Goal: Check status: Check status

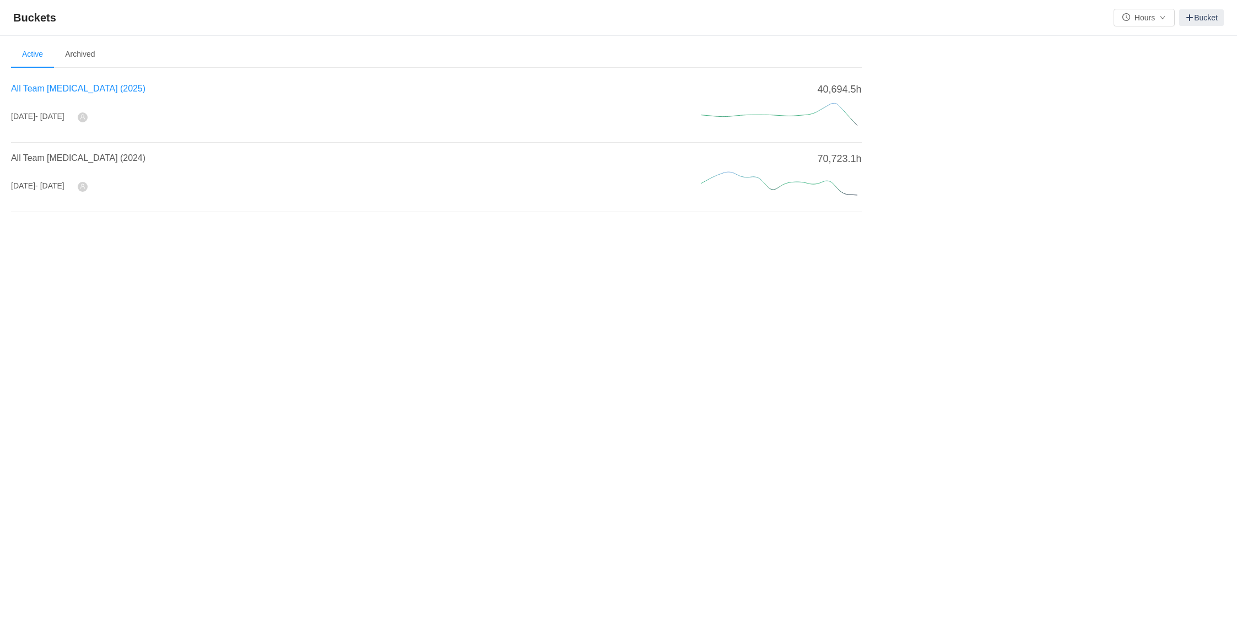
click at [74, 88] on span "All Team [MEDICAL_DATA] (2025)" at bounding box center [78, 88] width 134 height 9
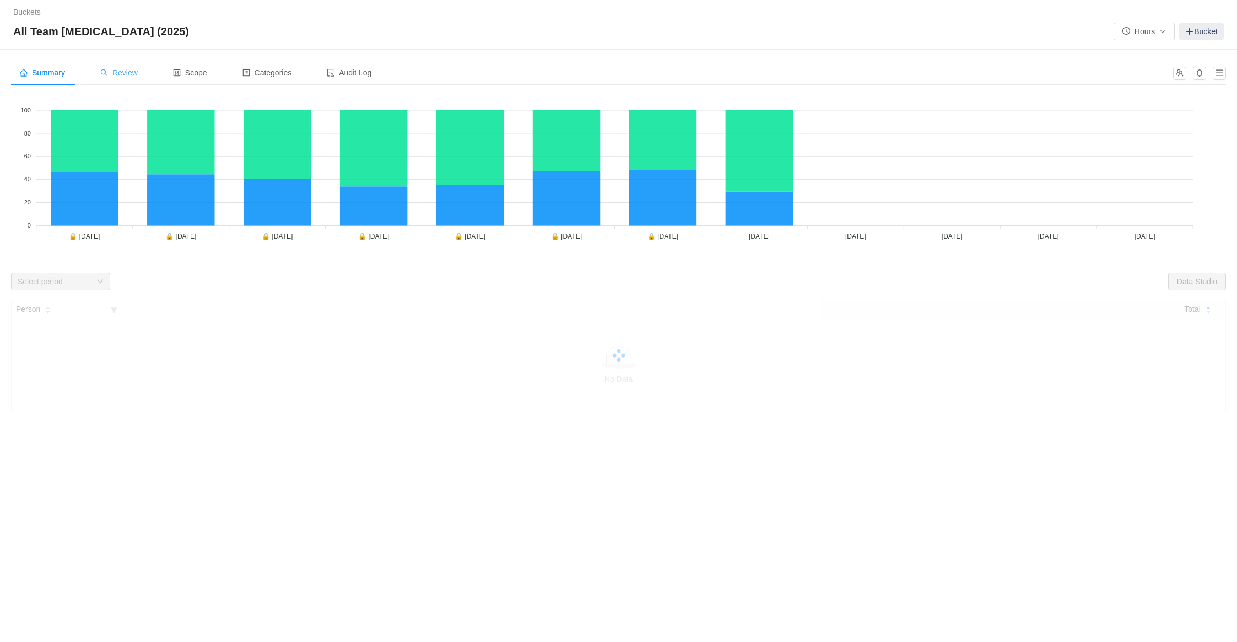
click at [135, 66] on div "Review" at bounding box center [118, 73] width 55 height 25
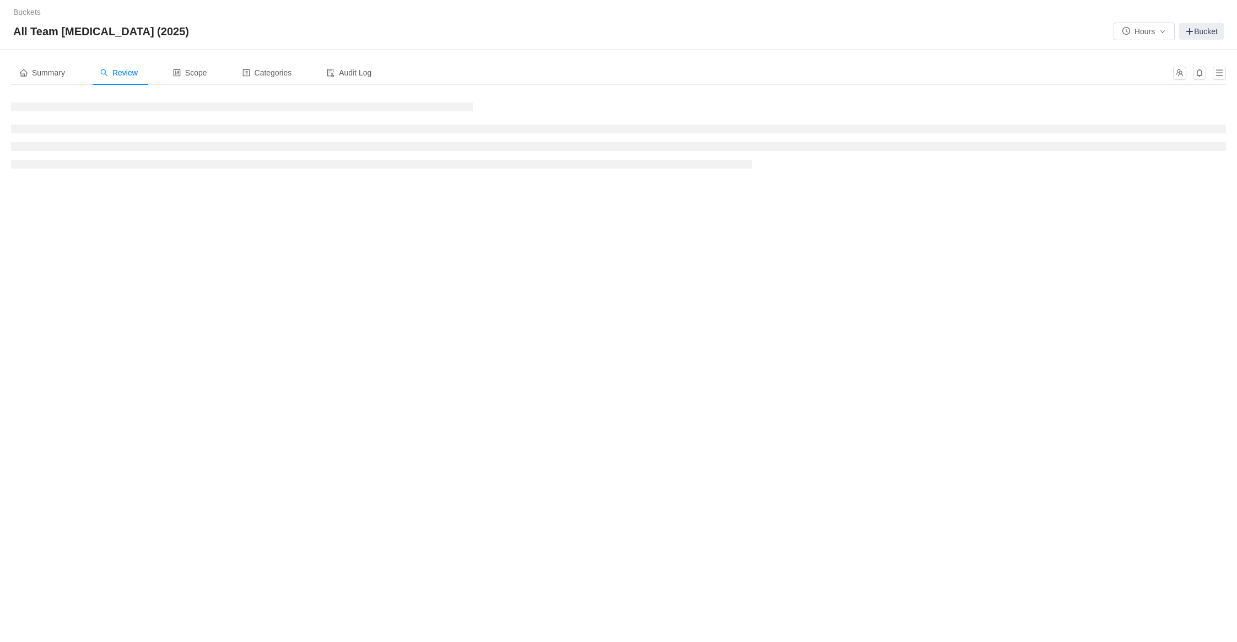
click at [182, 39] on div "All Team [MEDICAL_DATA] (2025) Hours Bucket" at bounding box center [618, 32] width 1211 height 18
drag, startPoint x: 159, startPoint y: 28, endPoint x: 127, endPoint y: 29, distance: 32.6
click at [127, 29] on div "All Team [MEDICAL_DATA] (2025) Hours Bucket" at bounding box center [618, 32] width 1211 height 18
click at [127, 29] on span "All Team [MEDICAL_DATA] (2025)" at bounding box center [104, 32] width 182 height 18
drag, startPoint x: 127, startPoint y: 29, endPoint x: -2, endPoint y: 31, distance: 129.0
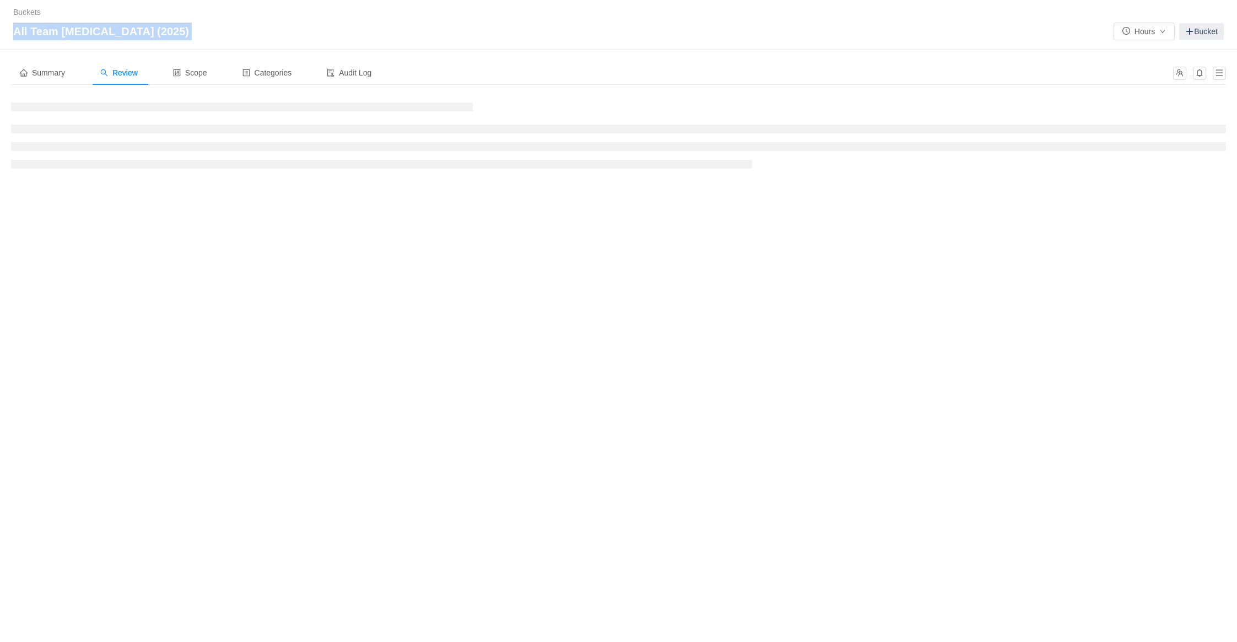
click at [0, 31] on html "Buckets / / All Team CapEx (2025) Hours Bucket Summary Review Scope Categories …" at bounding box center [618, 321] width 1237 height 642
click at [80, 34] on span "All Team [MEDICAL_DATA] (2025)" at bounding box center [104, 32] width 182 height 18
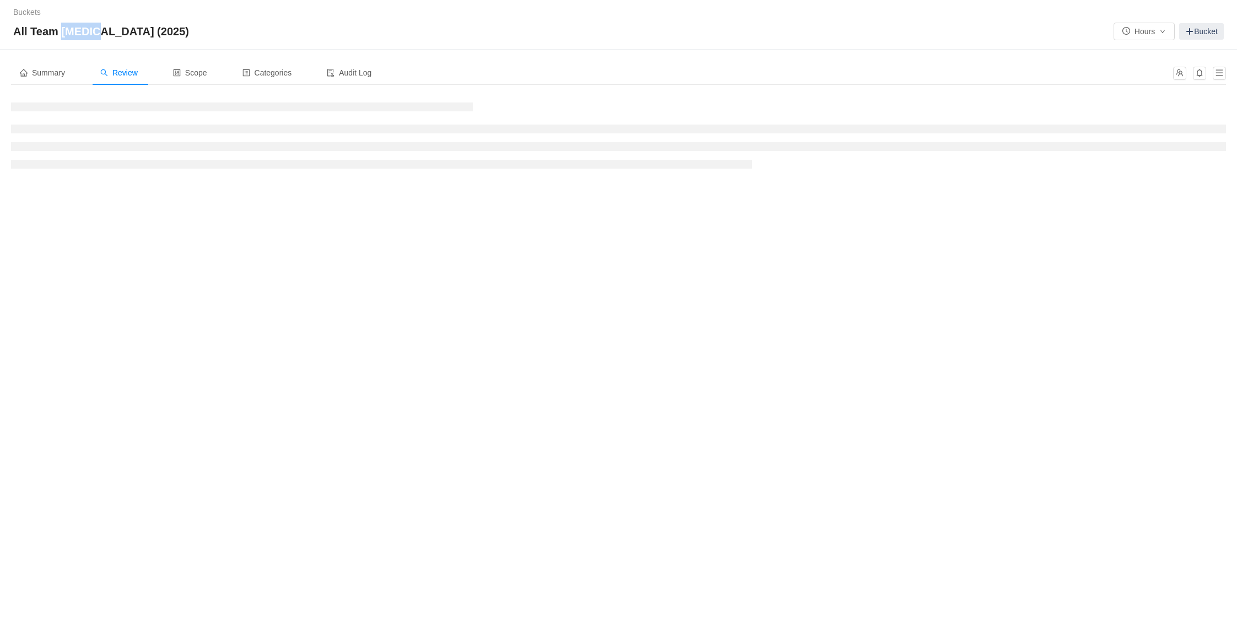
click at [80, 34] on span "All Team [MEDICAL_DATA] (2025)" at bounding box center [104, 32] width 182 height 18
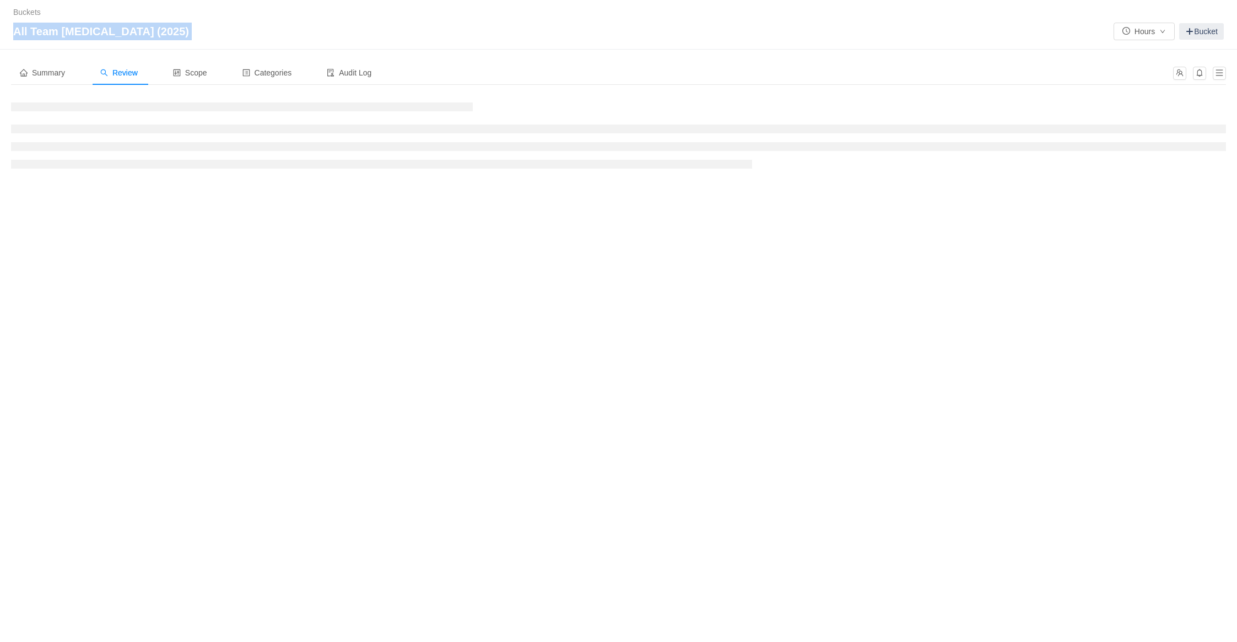
click at [80, 34] on span "All Team [MEDICAL_DATA] (2025)" at bounding box center [104, 32] width 182 height 18
click at [146, 33] on div "All Team [MEDICAL_DATA] (2025) Hours Bucket" at bounding box center [618, 32] width 1211 height 18
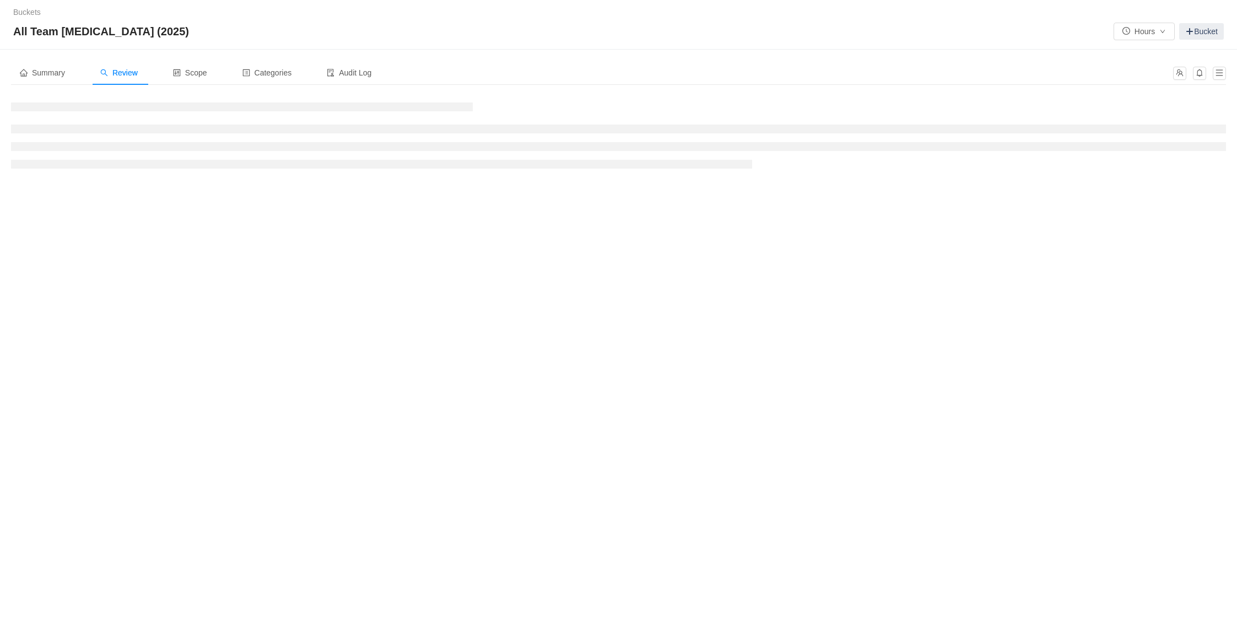
click at [146, 33] on div "All Team [MEDICAL_DATA] (2025) Hours Bucket" at bounding box center [618, 32] width 1211 height 18
drag, startPoint x: 146, startPoint y: 33, endPoint x: 82, endPoint y: 31, distance: 64.0
click at [82, 31] on div "All Team [MEDICAL_DATA] (2025) Hours Bucket" at bounding box center [618, 32] width 1211 height 18
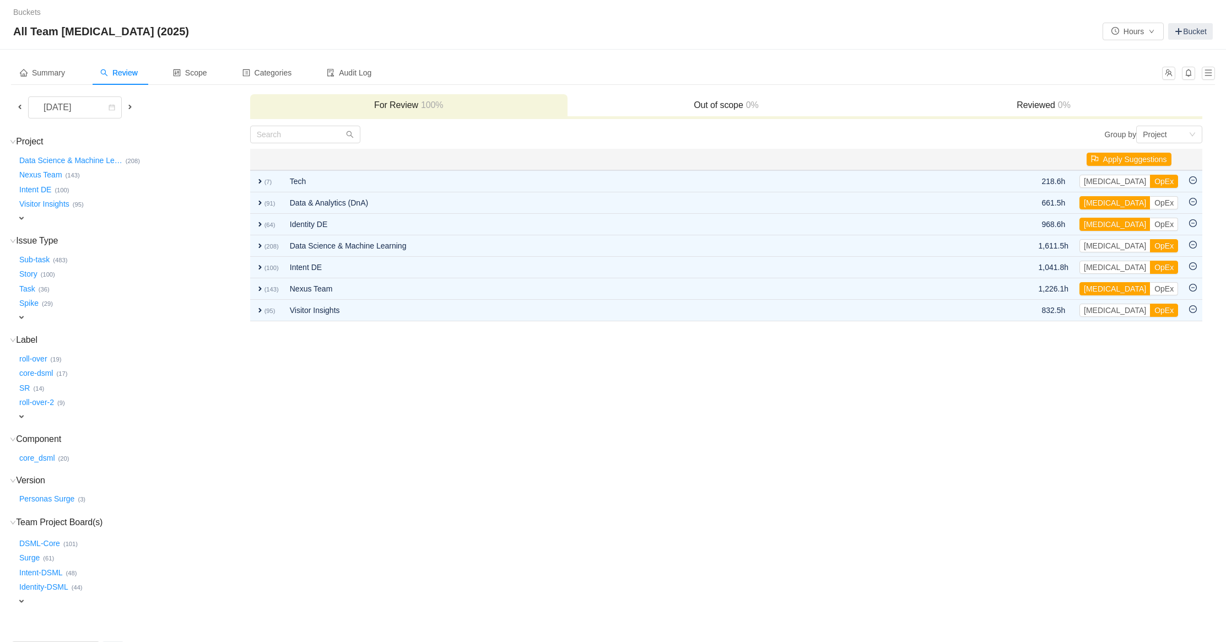
click at [18, 106] on span at bounding box center [19, 107] width 9 height 9
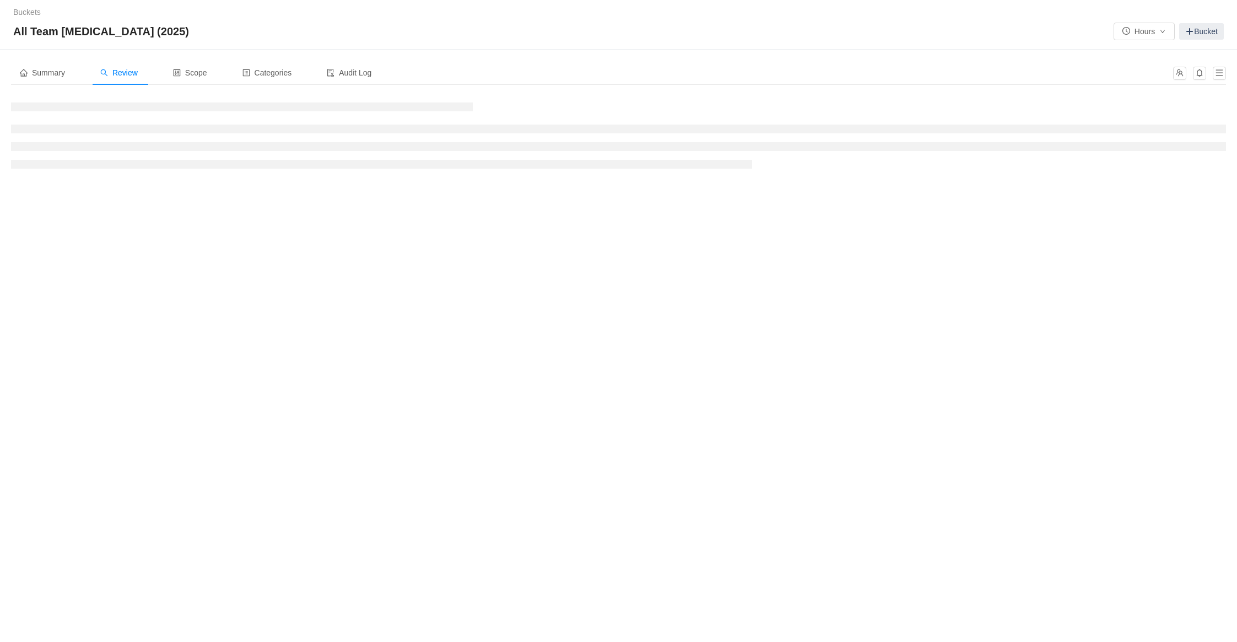
click at [429, 20] on div "Buckets / / All Team CapEx (2025) Hours Bucket" at bounding box center [618, 25] width 1237 height 50
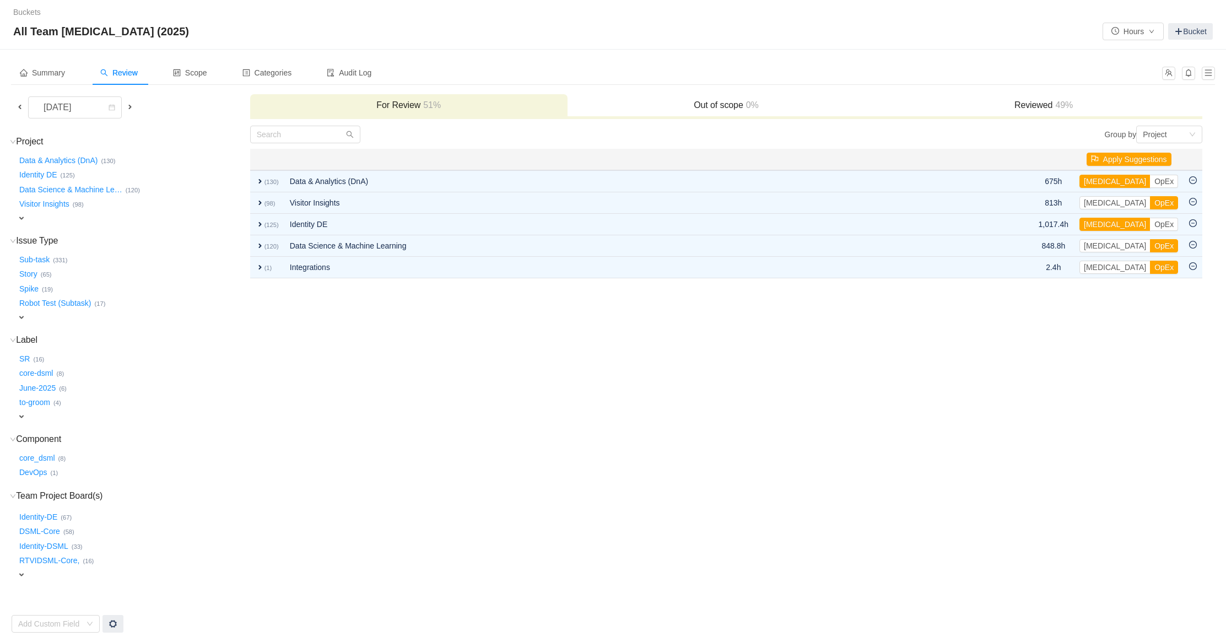
click at [497, 408] on td "Group by Project You will see tickets here after they were marked as out of sco…" at bounding box center [727, 379] width 954 height 508
click at [486, 505] on td "Group by Project You will see tickets here after they were marked as out of sco…" at bounding box center [727, 379] width 954 height 508
click at [424, 381] on td "Group by Project You will see tickets here after they were marked as out of sco…" at bounding box center [727, 379] width 954 height 508
click at [614, 519] on td "Group by Project You will see tickets here after they were marked as out of sco…" at bounding box center [727, 379] width 954 height 508
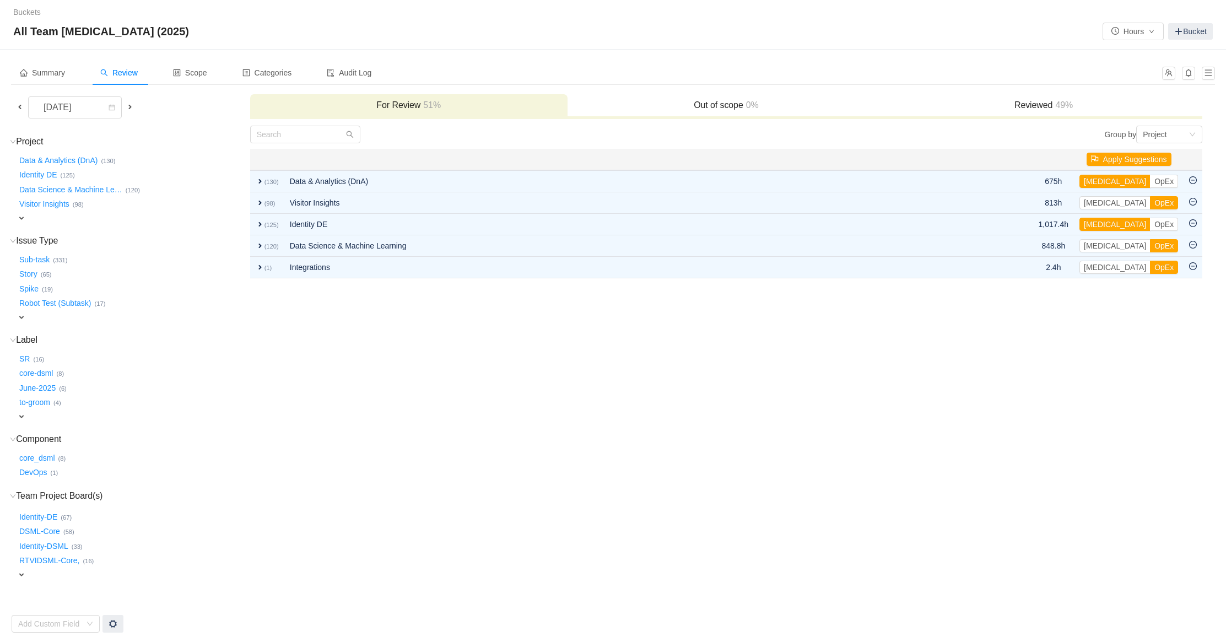
click at [423, 420] on td "Group by Project You will see tickets here after they were marked as out of sco…" at bounding box center [727, 379] width 954 height 508
click at [645, 395] on td "Group by Project You will see tickets here after they were marked as out of sco…" at bounding box center [727, 379] width 954 height 508
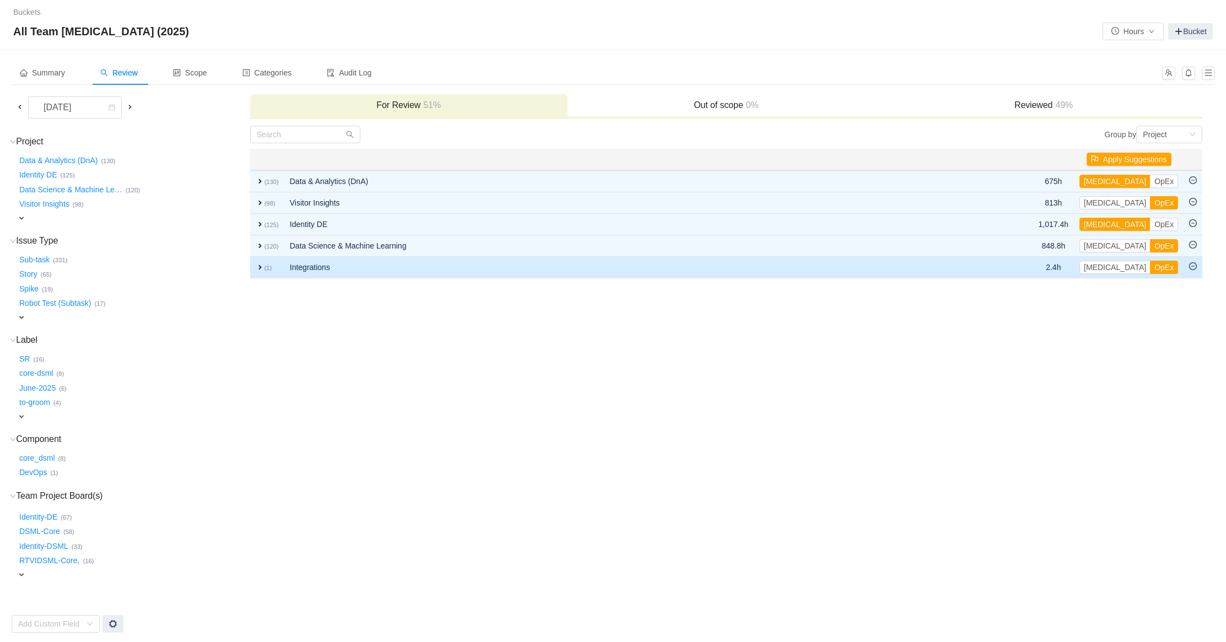
click at [262, 263] on span "expand" at bounding box center [260, 267] width 9 height 9
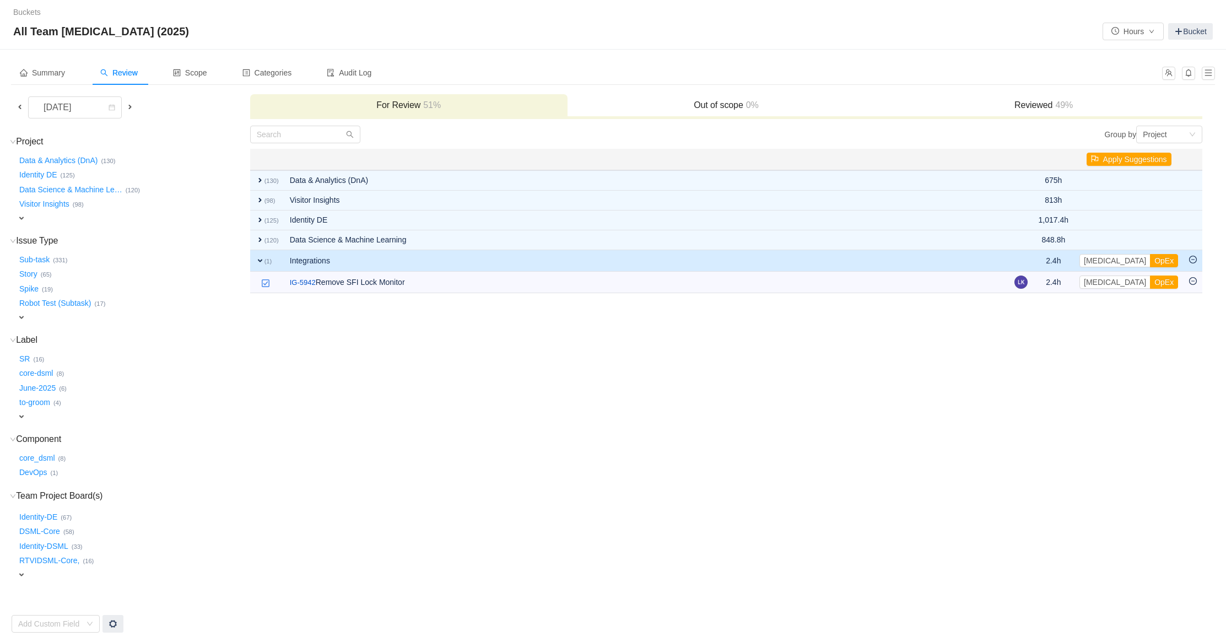
click at [505, 500] on td "Group by Project You will see tickets here after they were marked as out of sco…" at bounding box center [727, 379] width 954 height 508
click at [257, 256] on span "expand" at bounding box center [260, 260] width 9 height 9
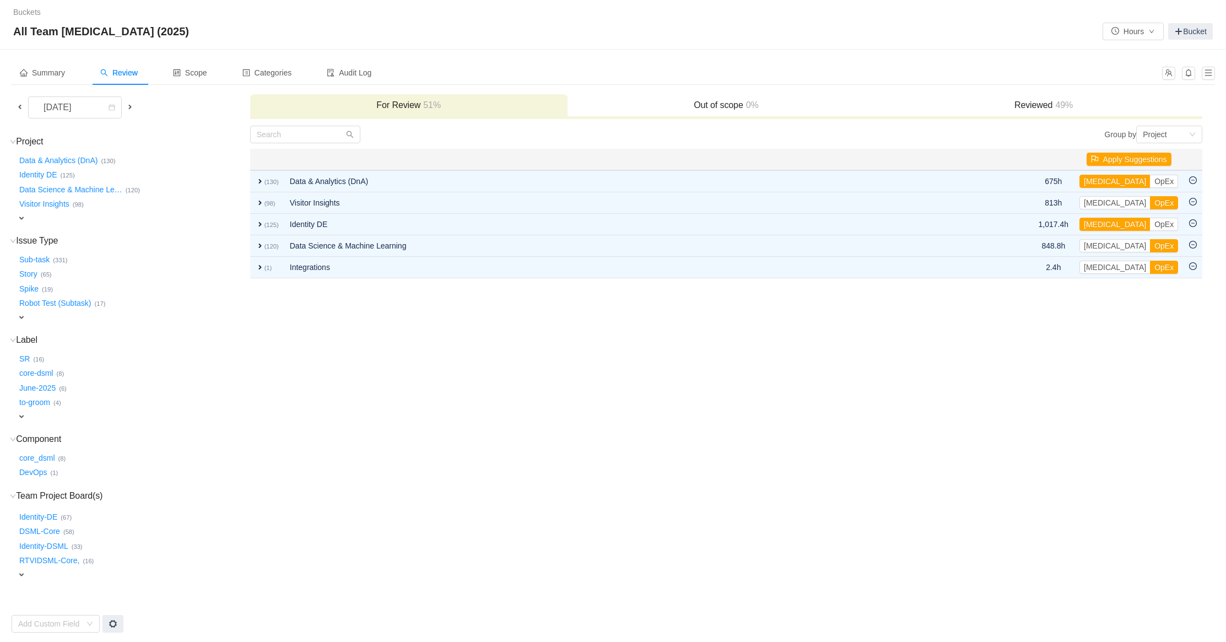
click at [367, 491] on td "Group by Project You will see tickets here after they were marked as out of sco…" at bounding box center [727, 379] width 954 height 508
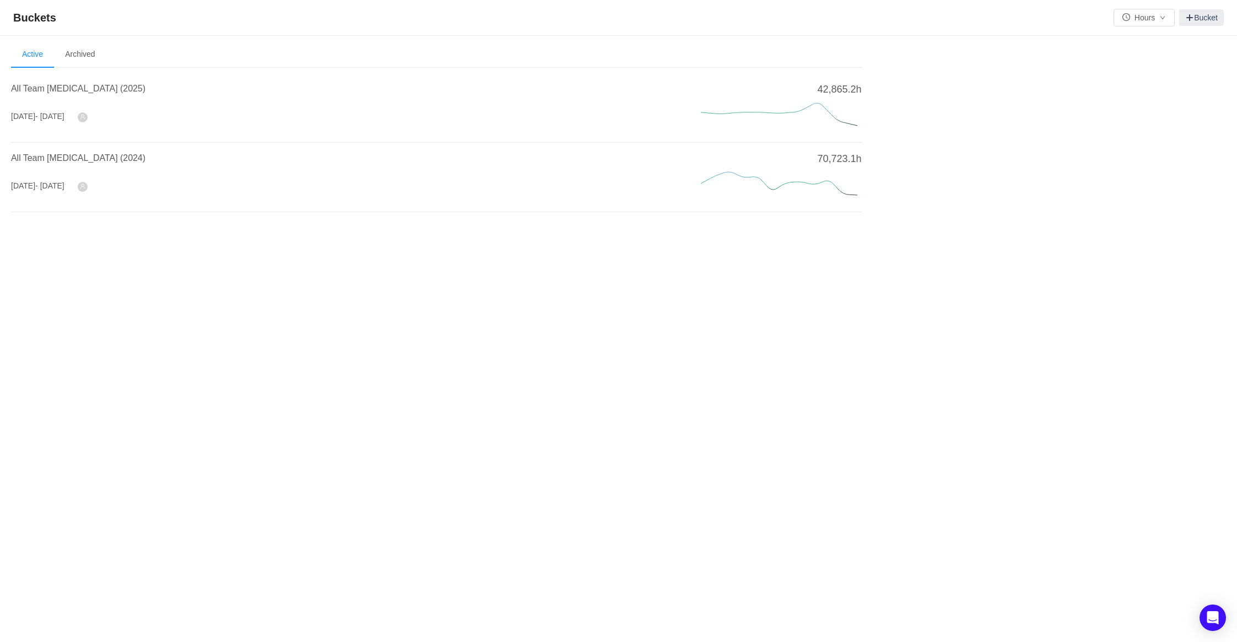
click at [33, 98] on div "All Team [MEDICAL_DATA] (2025)" at bounding box center [343, 92] width 664 height 20
click at [25, 89] on span "All Team [MEDICAL_DATA] (2025)" at bounding box center [78, 88] width 134 height 9
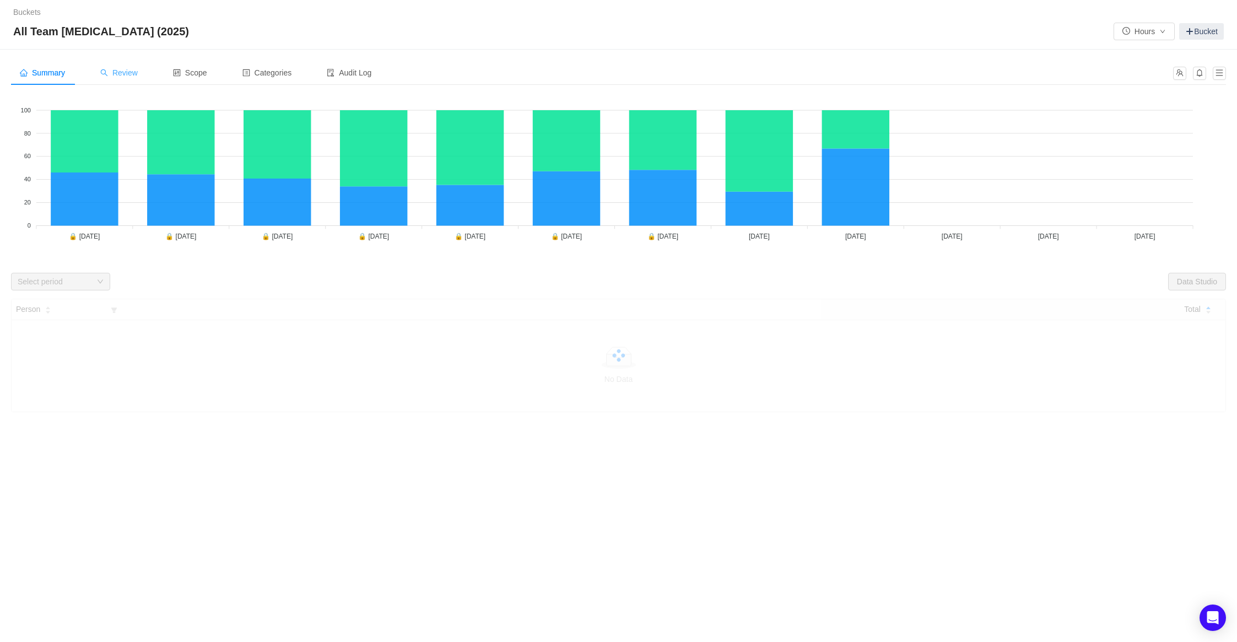
click at [122, 68] on span "Review" at bounding box center [118, 72] width 37 height 9
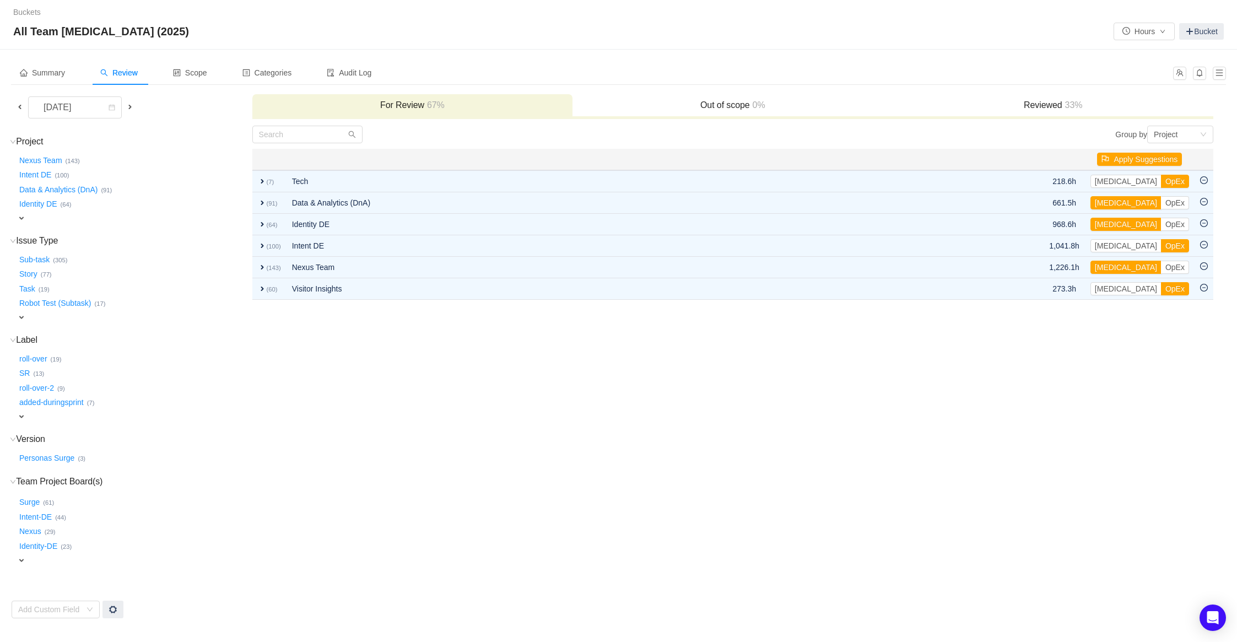
click at [12, 107] on div "[DATE]" at bounding box center [132, 107] width 240 height 22
click at [14, 107] on span at bounding box center [19, 107] width 13 height 13
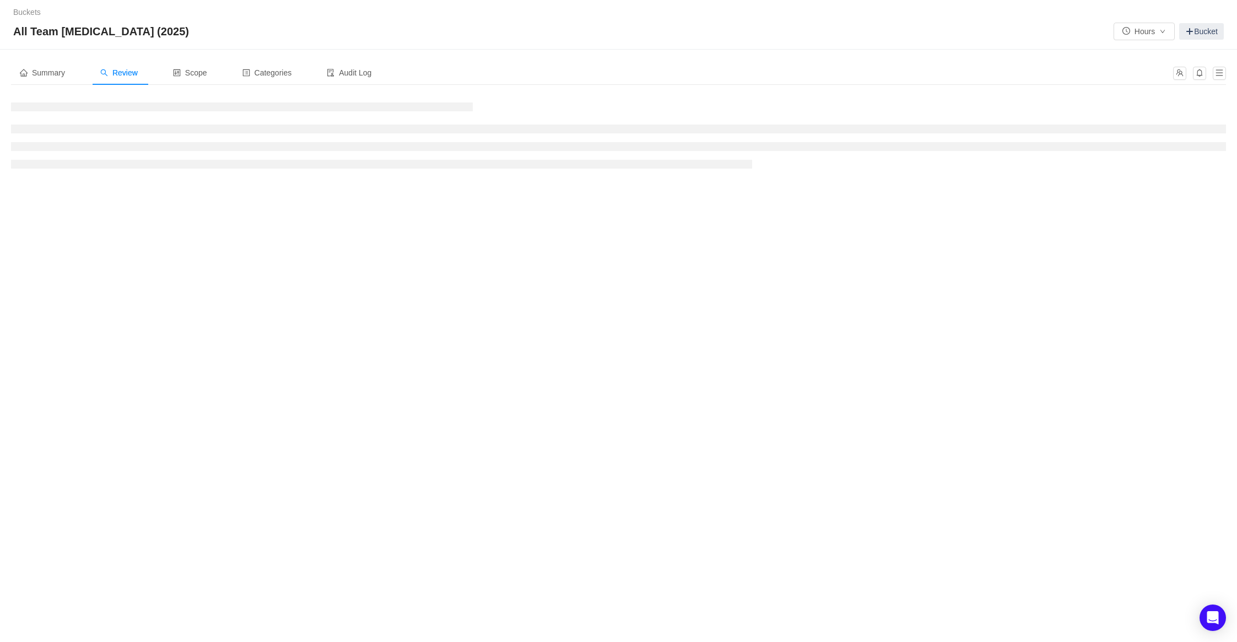
click at [182, 316] on div "Buckets / / All Team CapEx (2025) Hours Bucket Summary Review Scope Categories …" at bounding box center [618, 321] width 1237 height 642
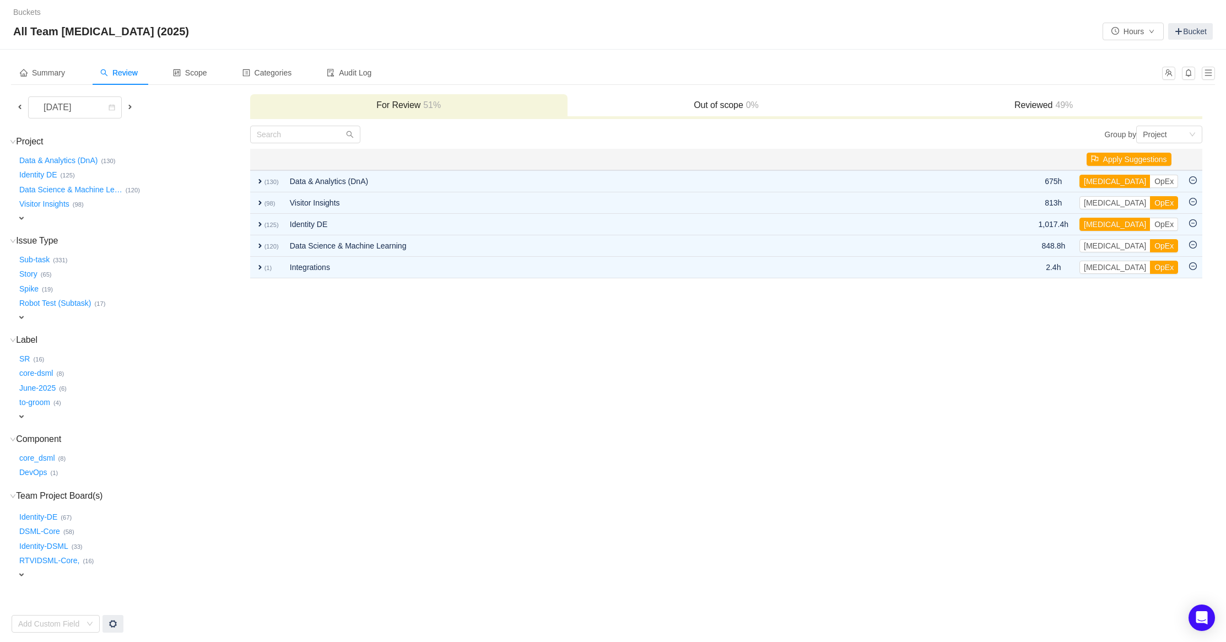
drag, startPoint x: 399, startPoint y: 387, endPoint x: 395, endPoint y: 358, distance: 28.9
click at [395, 358] on td "Group by Project You will see tickets here after they were marked as out of sco…" at bounding box center [727, 379] width 954 height 508
click at [394, 358] on td "Group by Project You will see tickets here after they were marked as out of sco…" at bounding box center [727, 379] width 954 height 508
click at [395, 359] on td "Group by Project You will see tickets here after they were marked as out of sco…" at bounding box center [727, 379] width 954 height 508
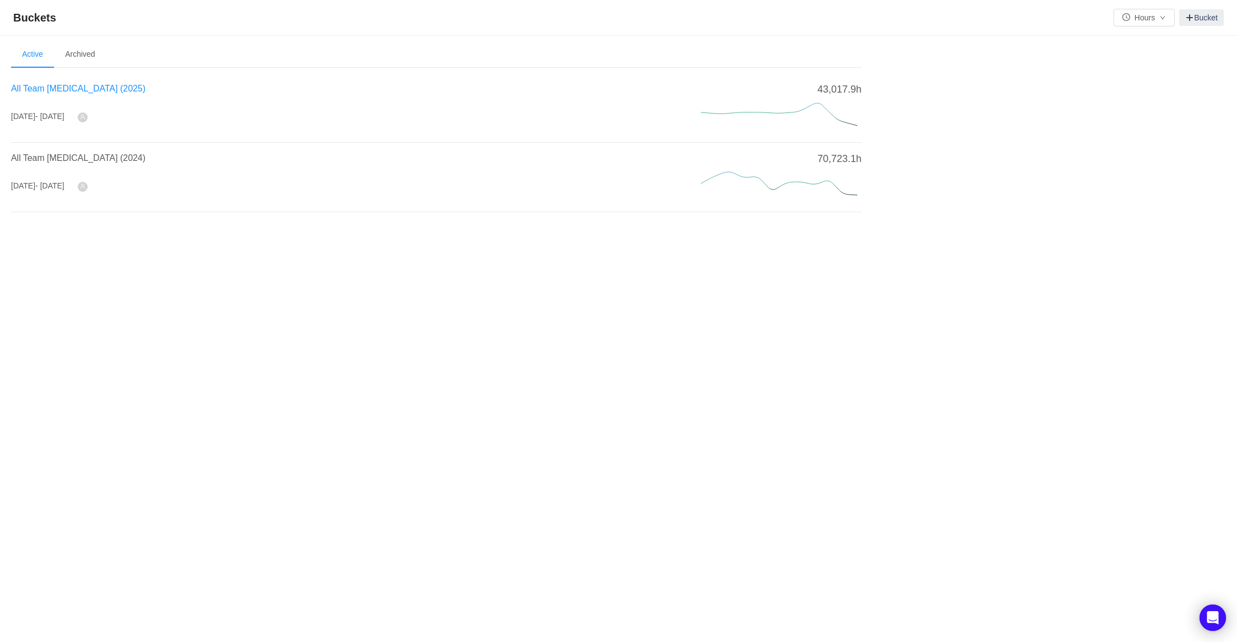
click at [91, 91] on span "All Team [MEDICAL_DATA] (2025)" at bounding box center [78, 88] width 134 height 9
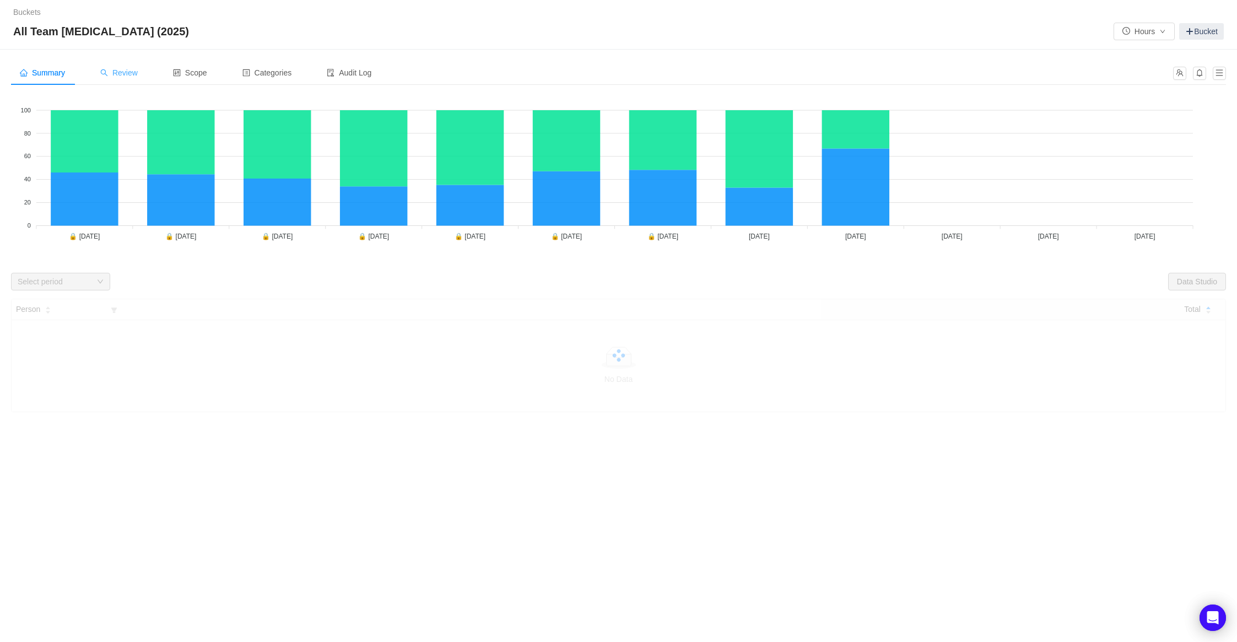
click at [120, 73] on span "Review" at bounding box center [118, 72] width 37 height 9
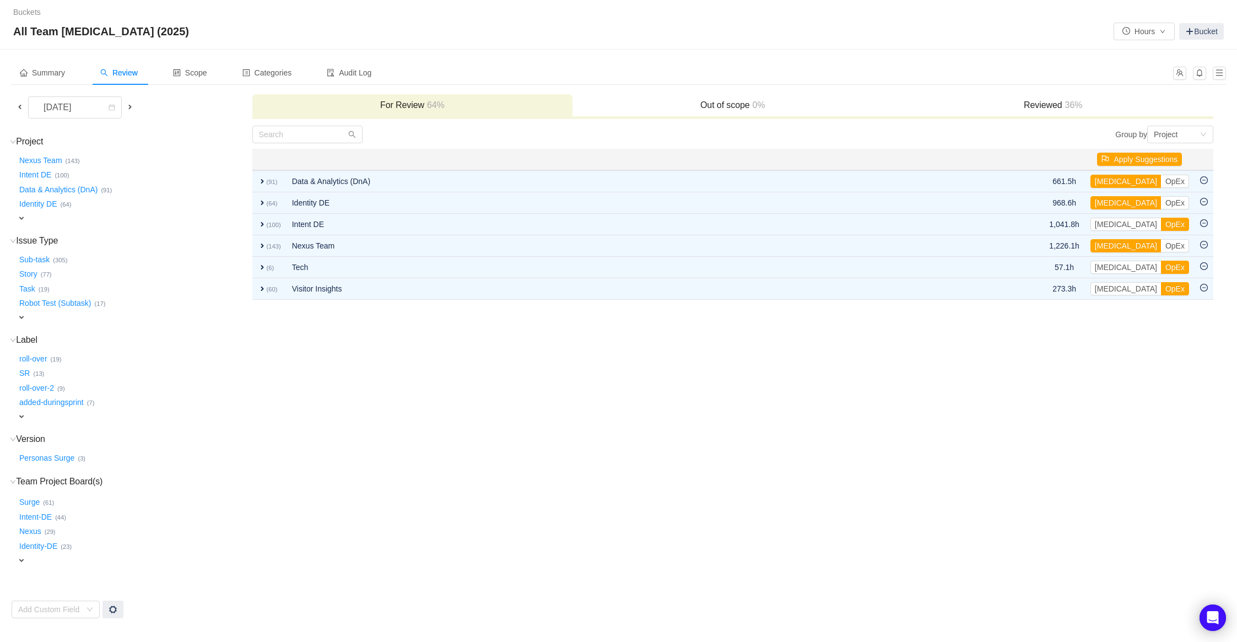
click at [14, 103] on span at bounding box center [19, 107] width 13 height 13
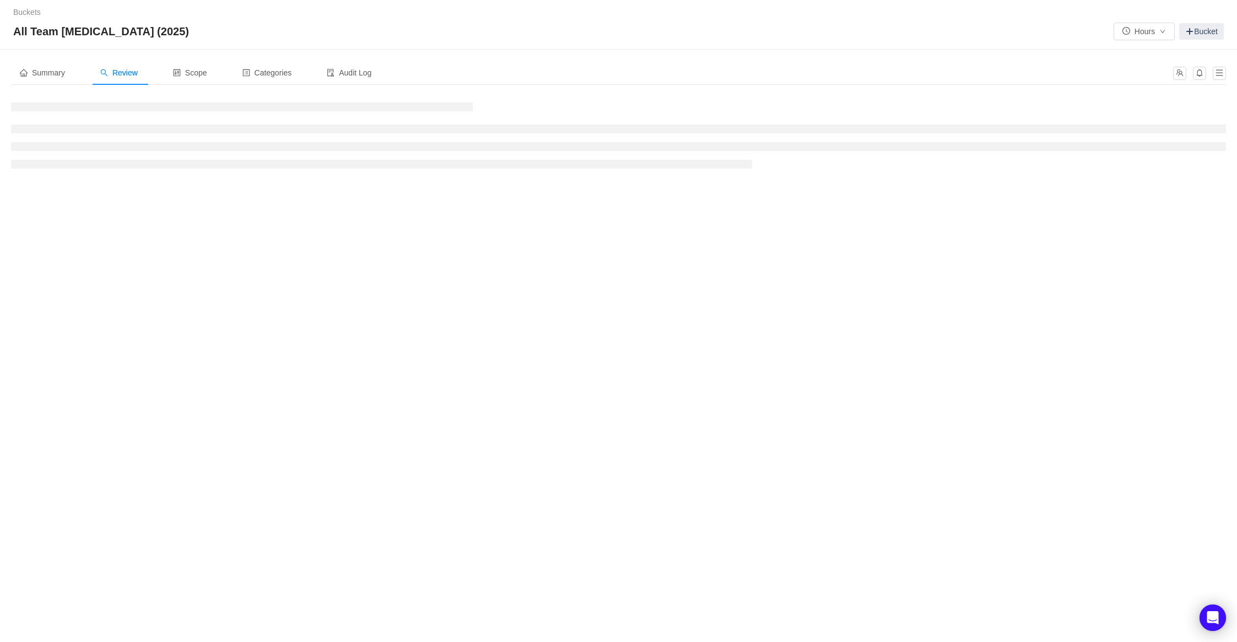
click at [175, 298] on div "Buckets / / All Team CapEx (2025) Hours Bucket Summary Review Scope Categories …" at bounding box center [618, 321] width 1237 height 642
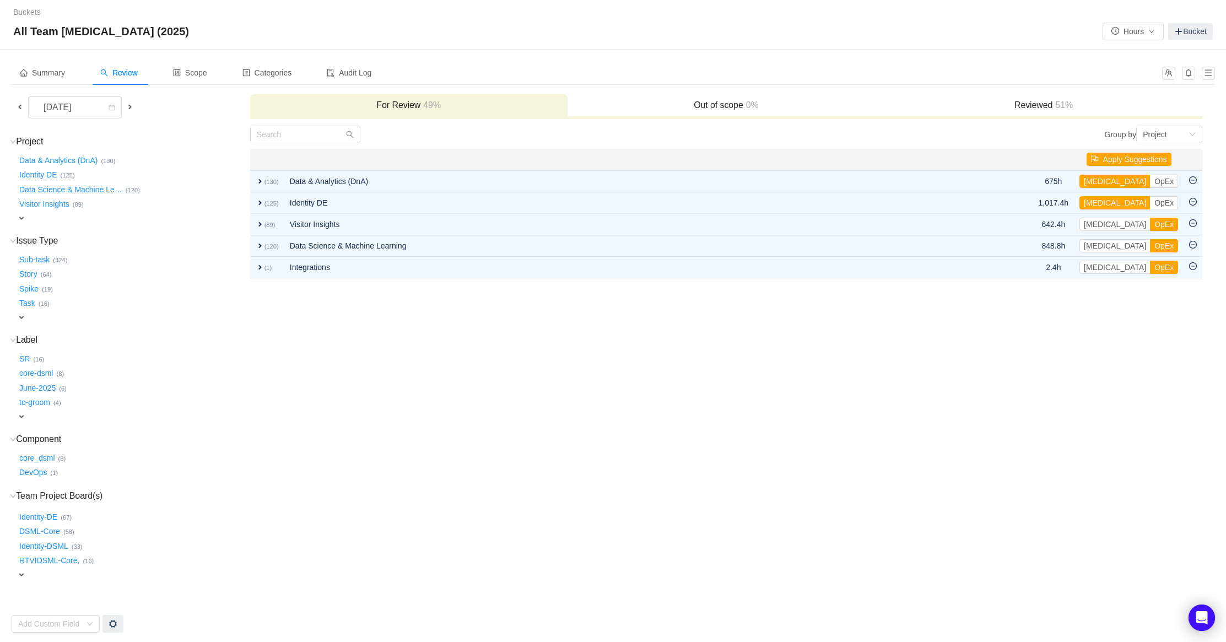
click at [686, 484] on td "Group by Project You will see tickets here after they were marked as out of sco…" at bounding box center [727, 379] width 954 height 508
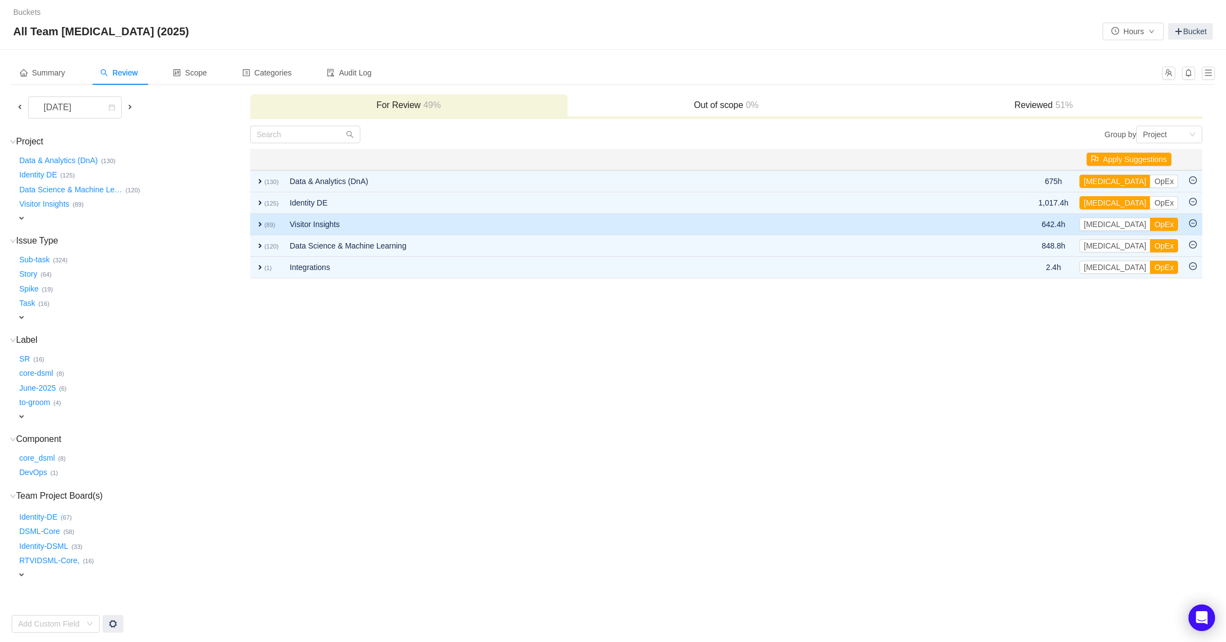
click at [255, 223] on td "expand (89)" at bounding box center [267, 224] width 34 height 21
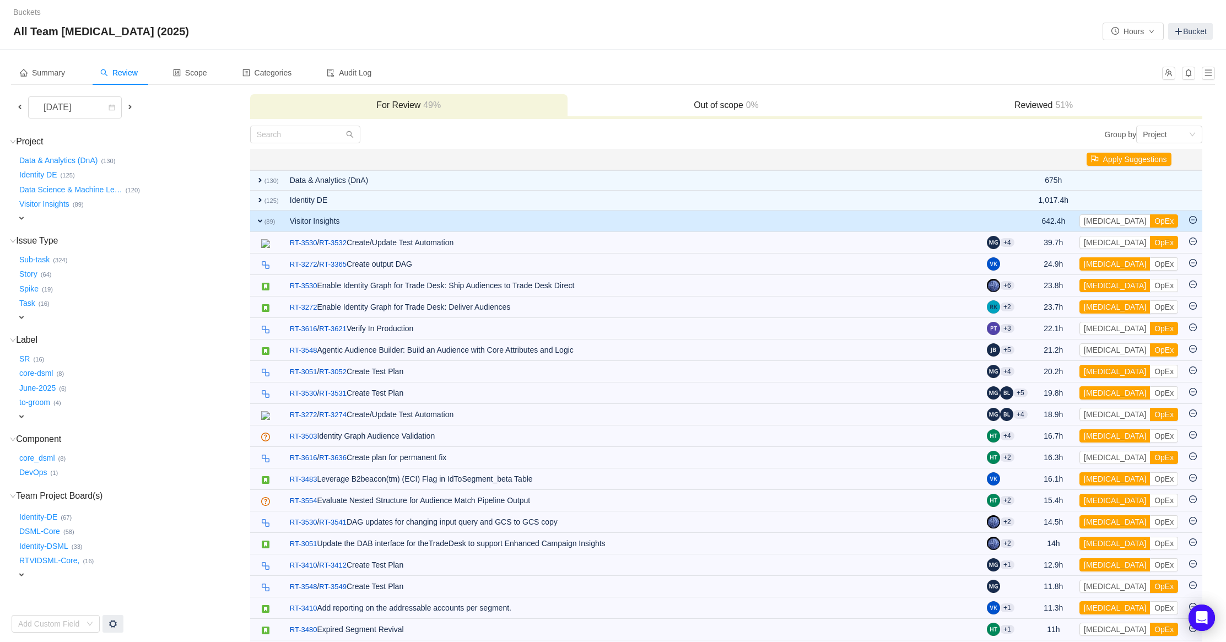
click at [300, 110] on h3 "For Review 49%" at bounding box center [409, 105] width 306 height 11
click at [255, 222] on td "expand (89)" at bounding box center [267, 221] width 34 height 21
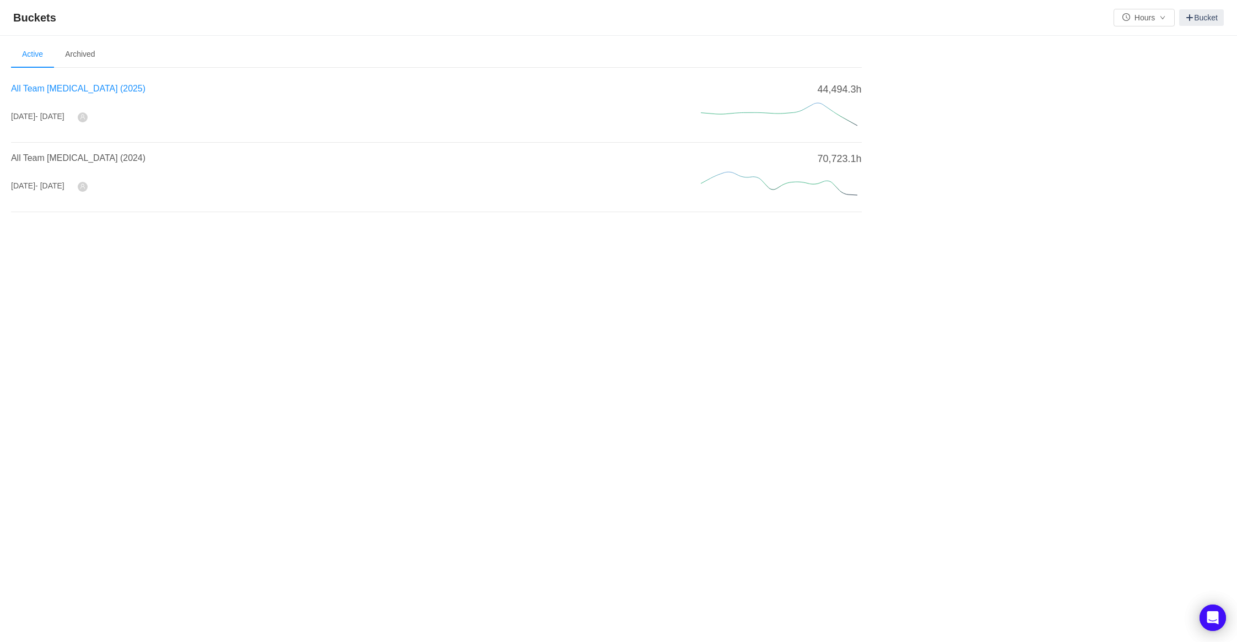
click at [69, 84] on span "All Team [MEDICAL_DATA] (2025)" at bounding box center [78, 88] width 134 height 9
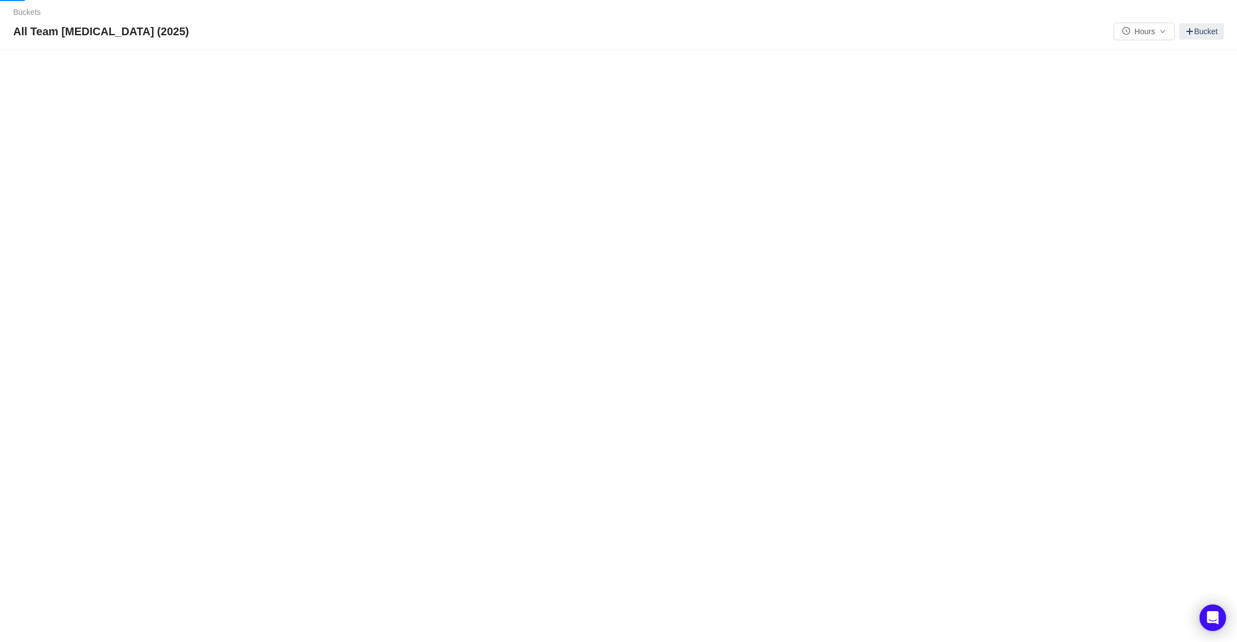
click at [63, 86] on div "Buckets / / All Team [MEDICAL_DATA] (2025) Hours Bucket Summary Review Scope Ca…" at bounding box center [618, 321] width 1237 height 642
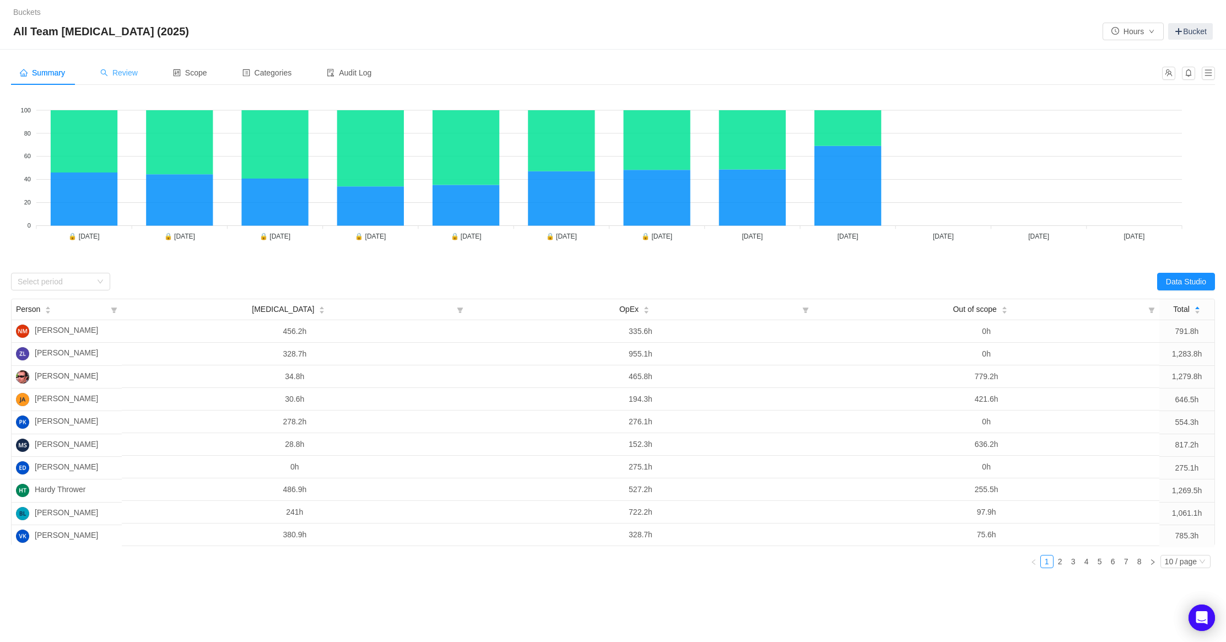
click at [111, 76] on span "Review" at bounding box center [118, 72] width 37 height 9
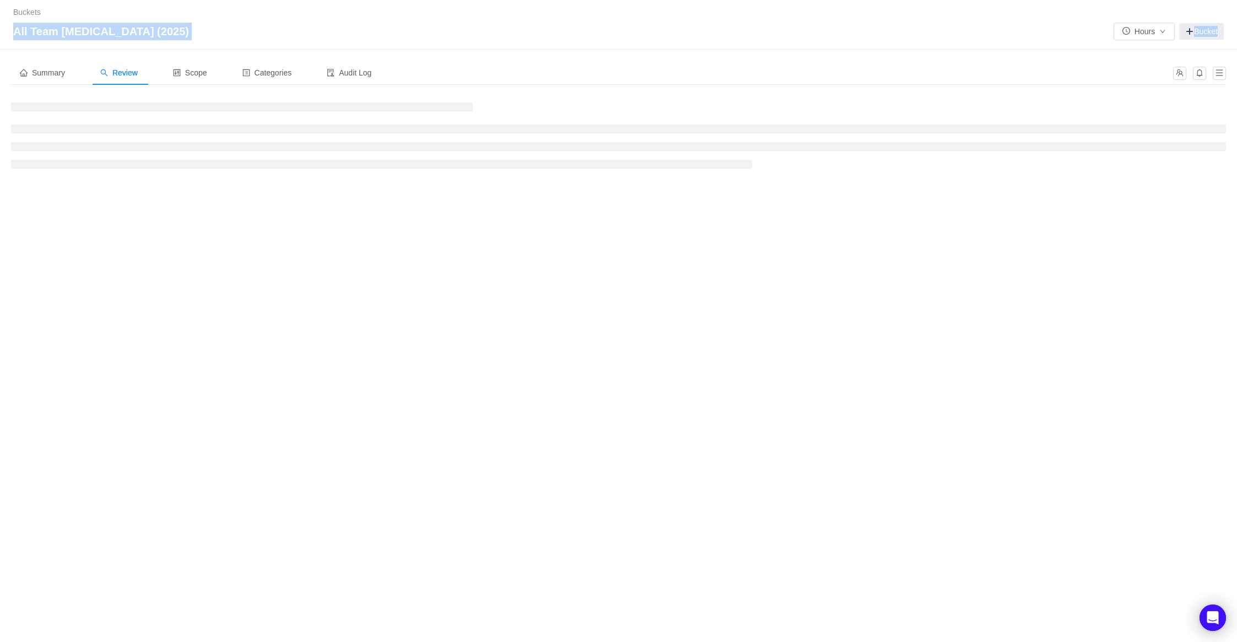
drag, startPoint x: 445, startPoint y: 29, endPoint x: -136, endPoint y: 55, distance: 581.0
click at [0, 55] on html "Buckets / / All Team [MEDICAL_DATA] (2025) Hours Bucket Summary Review Scope Ca…" at bounding box center [618, 321] width 1237 height 642
click at [336, 23] on div "All Team [MEDICAL_DATA] (2025) Hours Bucket" at bounding box center [618, 32] width 1211 height 18
drag, startPoint x: 336, startPoint y: 23, endPoint x: 150, endPoint y: 46, distance: 187.8
click at [150, 46] on div "Buckets / / All Team [MEDICAL_DATA] (2025) Hours Bucket" at bounding box center [618, 25] width 1237 height 50
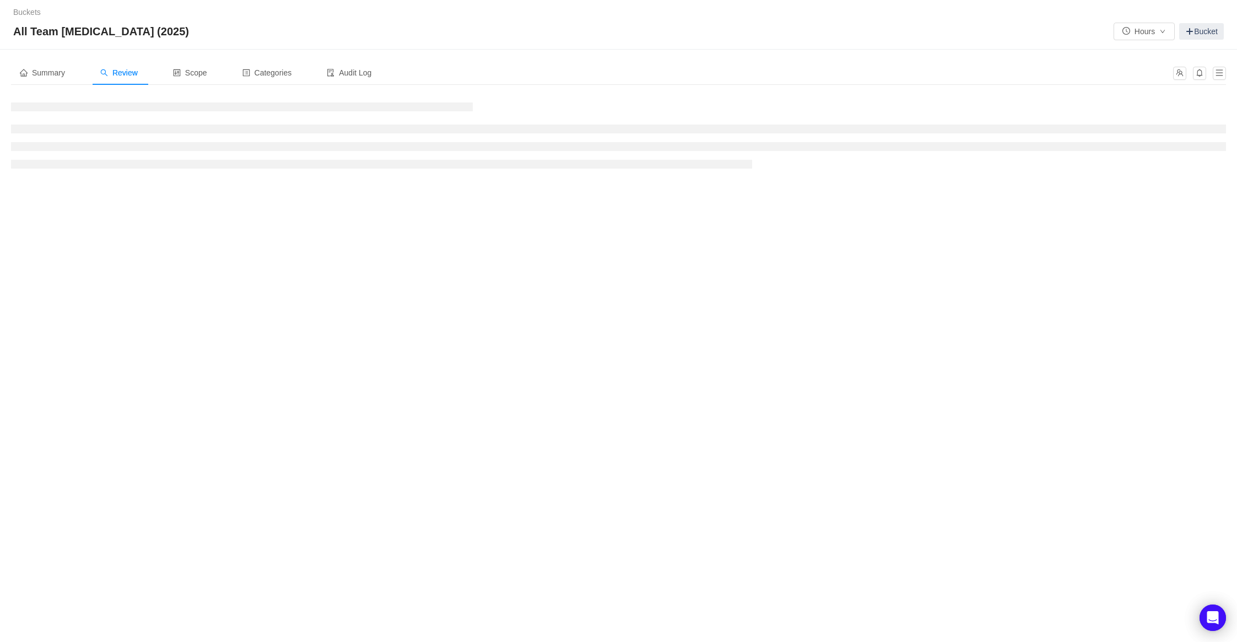
drag, startPoint x: 149, startPoint y: 46, endPoint x: 33, endPoint y: 46, distance: 116.3
click at [33, 46] on div "Buckets / / All Team [MEDICAL_DATA] (2025) Hours Bucket" at bounding box center [618, 25] width 1237 height 50
drag, startPoint x: 9, startPoint y: 29, endPoint x: 125, endPoint y: 34, distance: 115.3
click at [125, 34] on div "Buckets / / All Team [MEDICAL_DATA] (2025) Hours Bucket" at bounding box center [618, 25] width 1237 height 50
click at [120, 31] on span "All Team [MEDICAL_DATA] (2025)" at bounding box center [104, 32] width 182 height 18
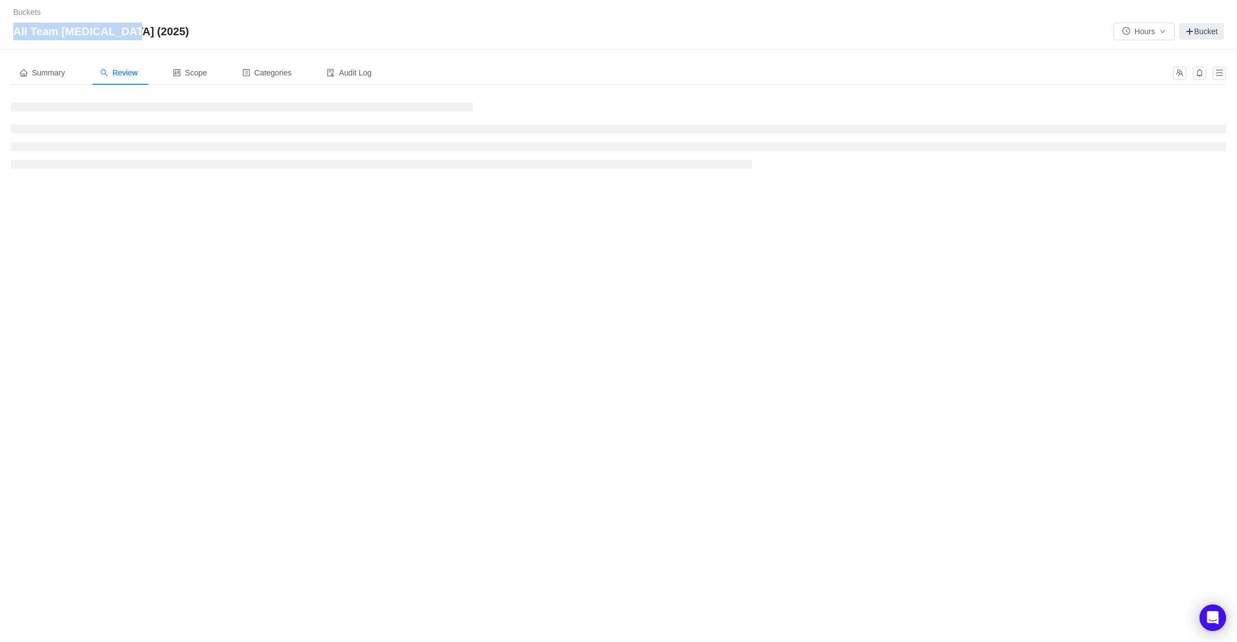
click at [120, 31] on span "All Team [MEDICAL_DATA] (2025)" at bounding box center [104, 32] width 182 height 18
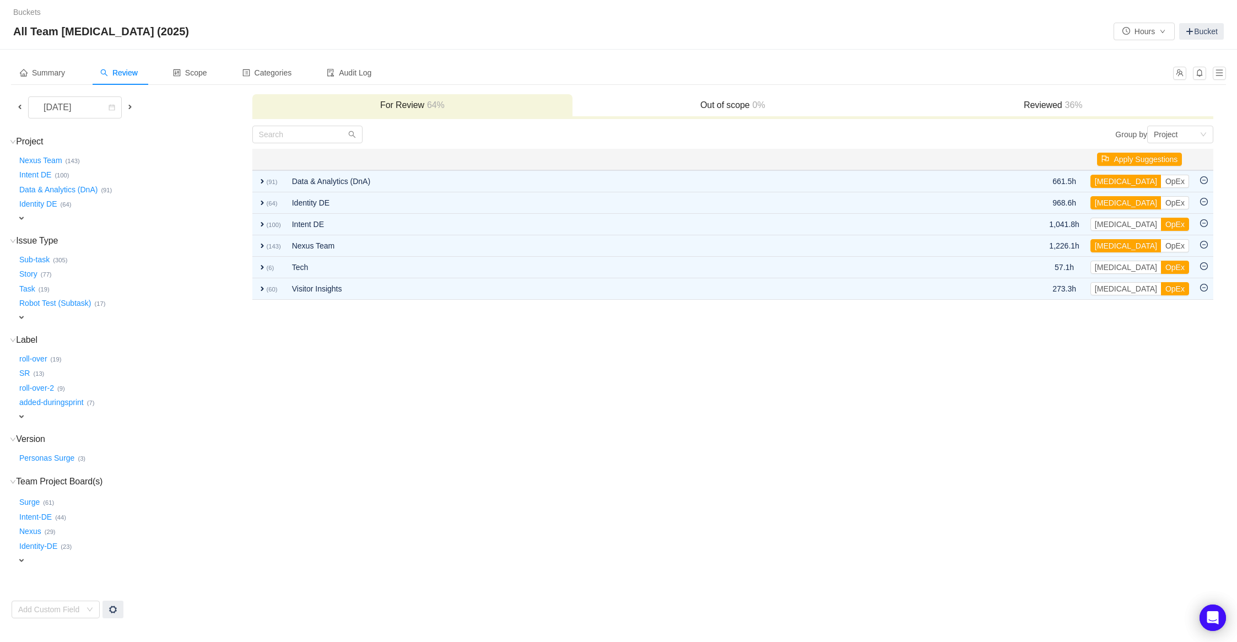
click at [17, 101] on span at bounding box center [19, 107] width 13 height 13
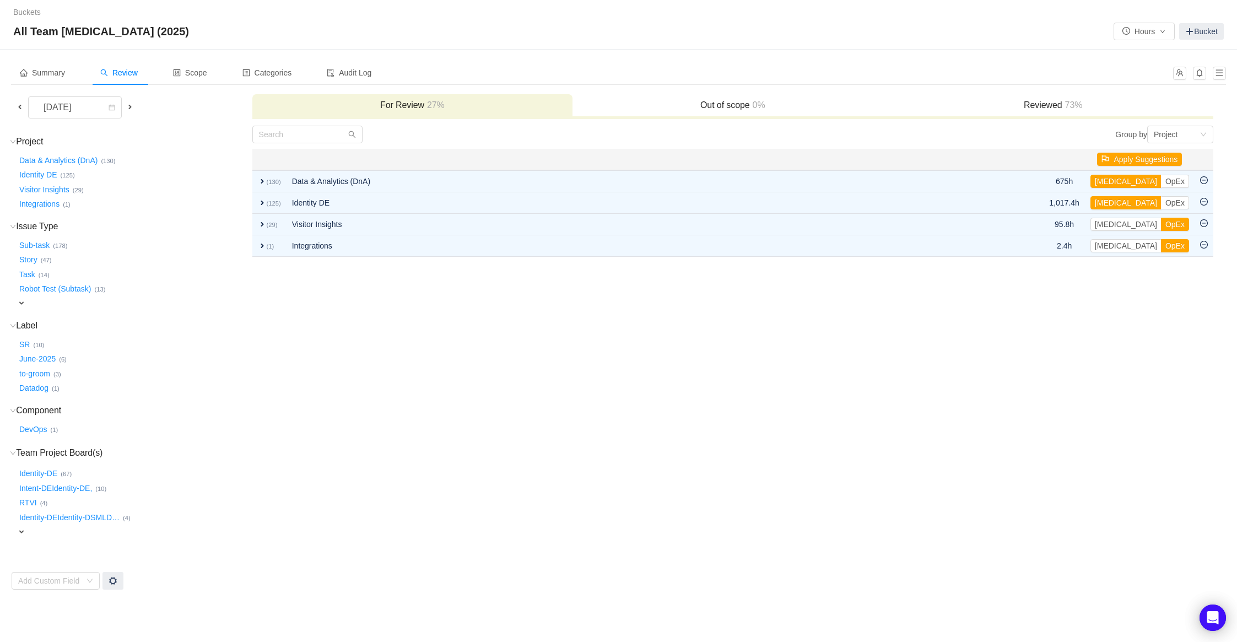
click at [869, 583] on td "Group by Project You will see tickets here after they were marked as out of sco…" at bounding box center [733, 357] width 962 height 465
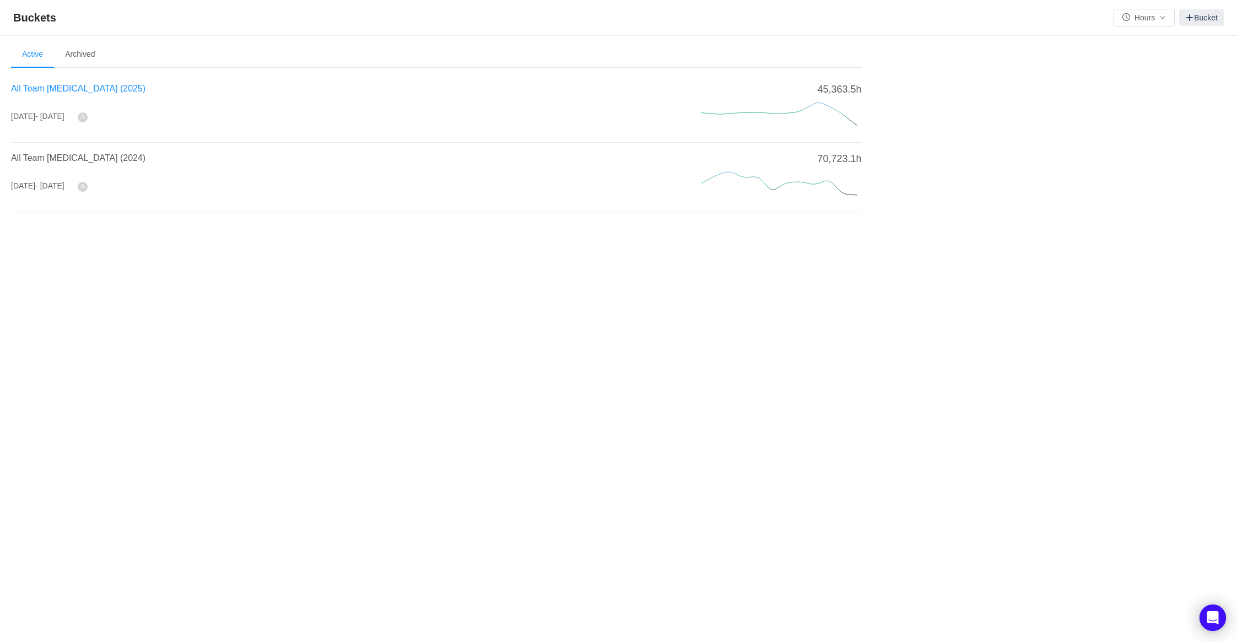
click at [58, 93] on span "All Team [MEDICAL_DATA] (2025)" at bounding box center [78, 88] width 134 height 9
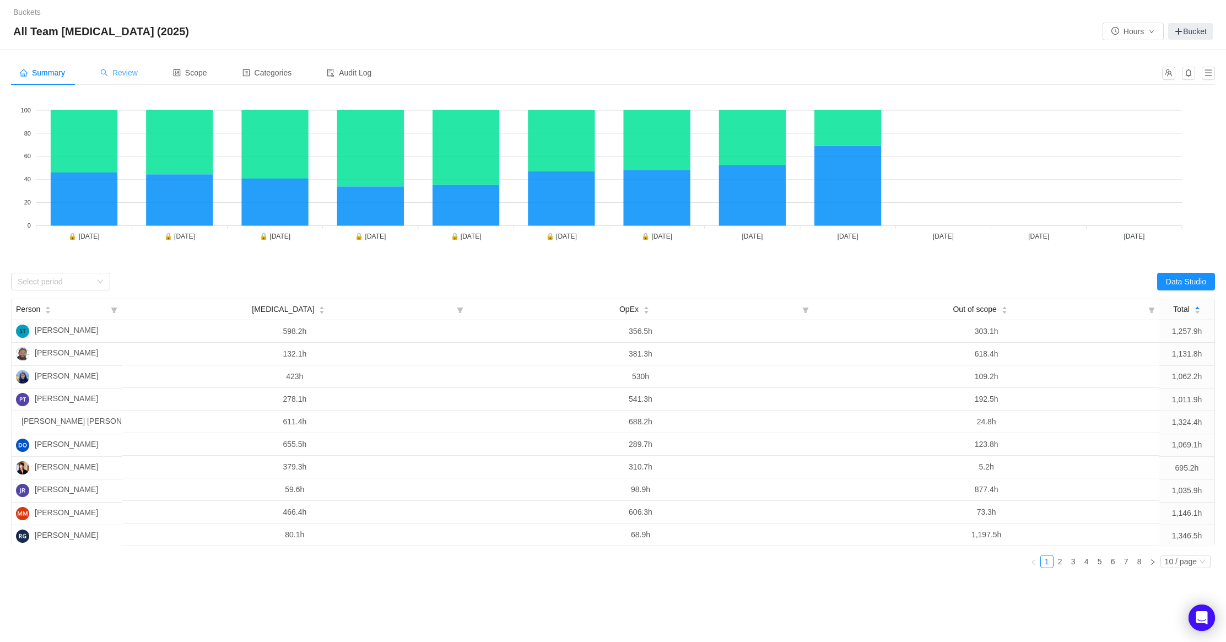
click at [95, 77] on div "Review" at bounding box center [118, 73] width 55 height 25
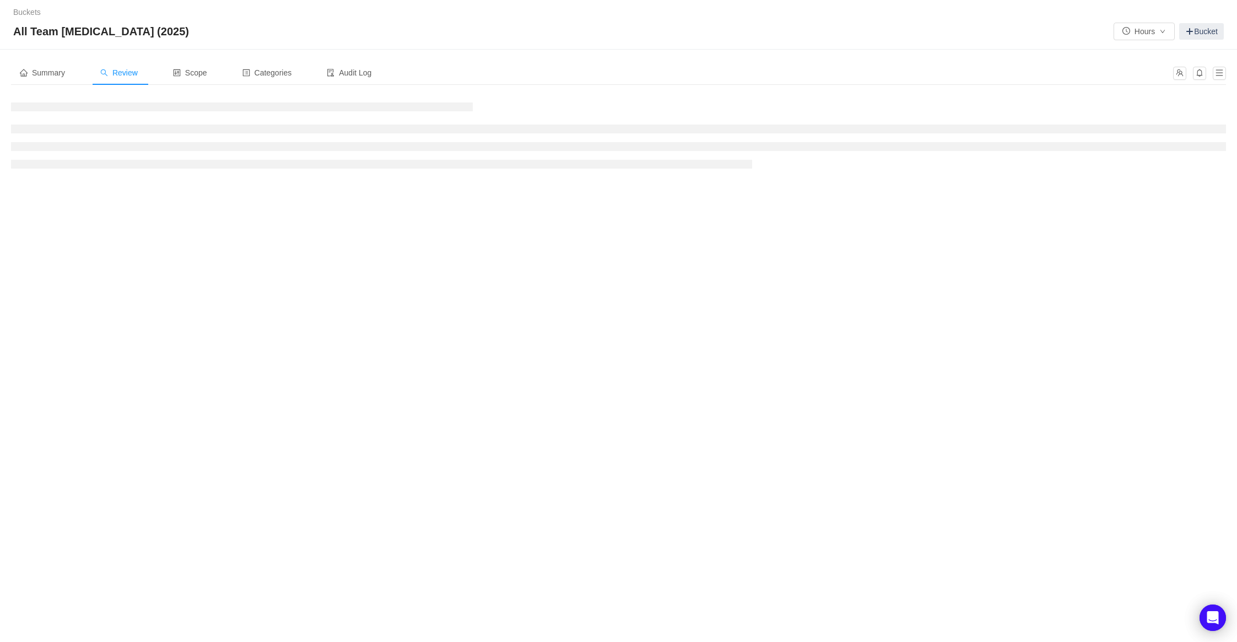
click at [108, 74] on icon "icon: search" at bounding box center [104, 73] width 8 height 8
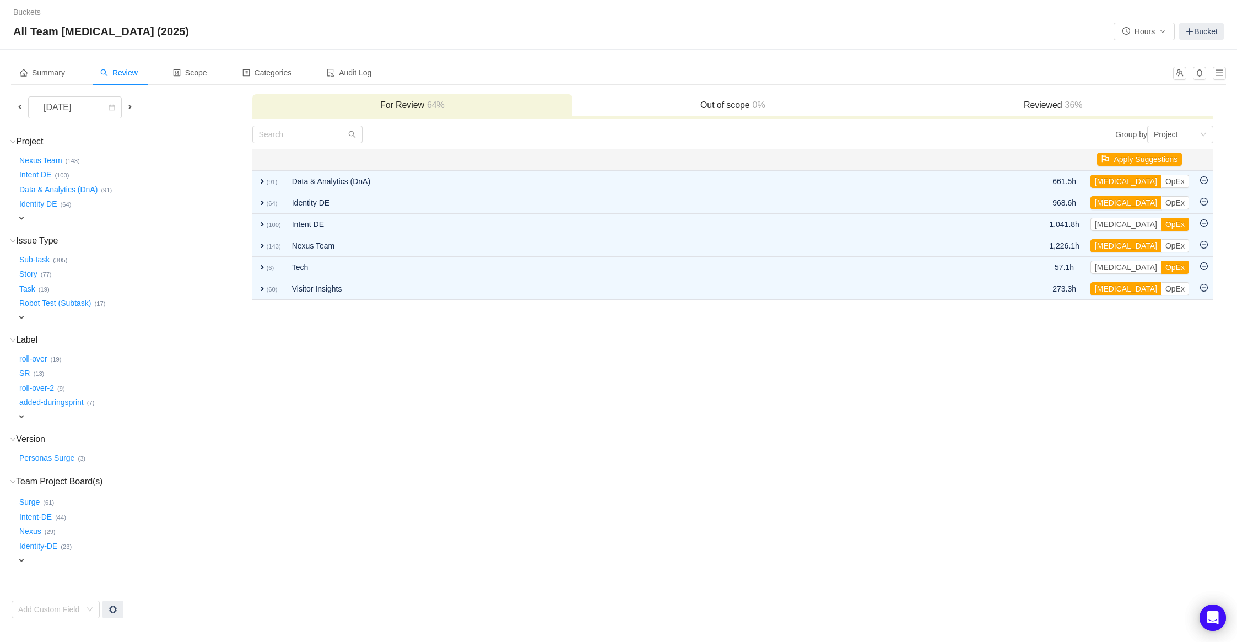
click at [20, 103] on span at bounding box center [19, 107] width 9 height 9
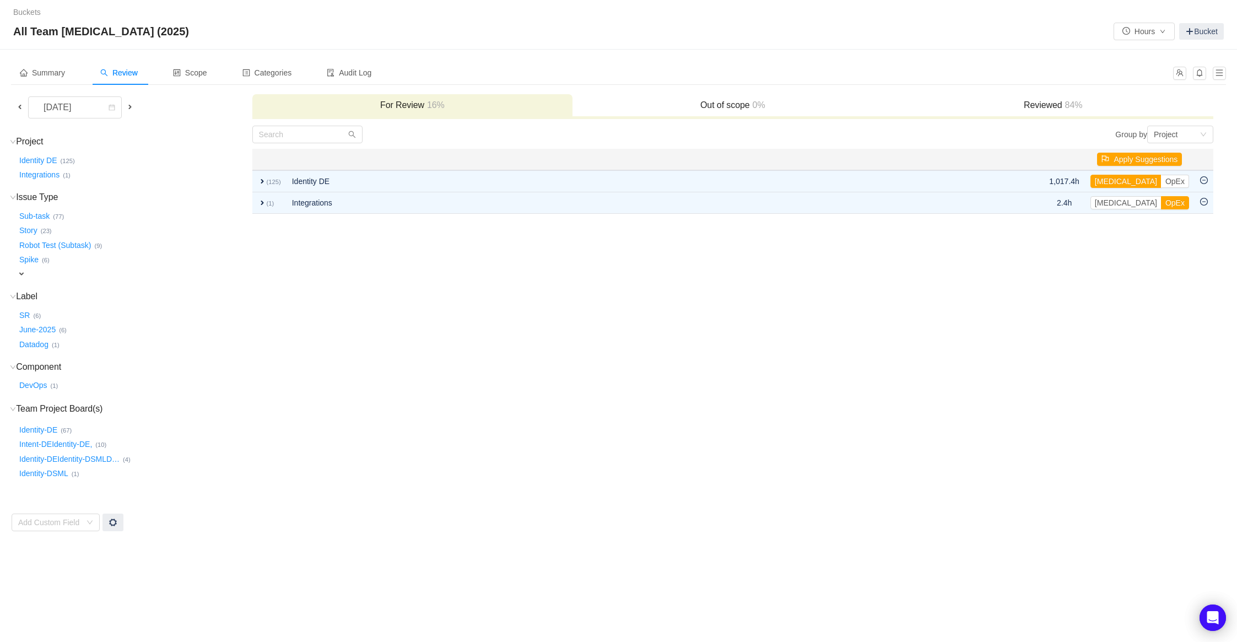
click at [590, 340] on td "Group by Project You will see tickets here after they were marked as out of sco…" at bounding box center [733, 328] width 962 height 407
click at [524, 369] on td "Group by Project You will see tickets here after they were marked as out of sco…" at bounding box center [733, 328] width 962 height 407
click at [313, 406] on td "Group by Project You will see tickets here after they were marked as out of sco…" at bounding box center [733, 328] width 962 height 407
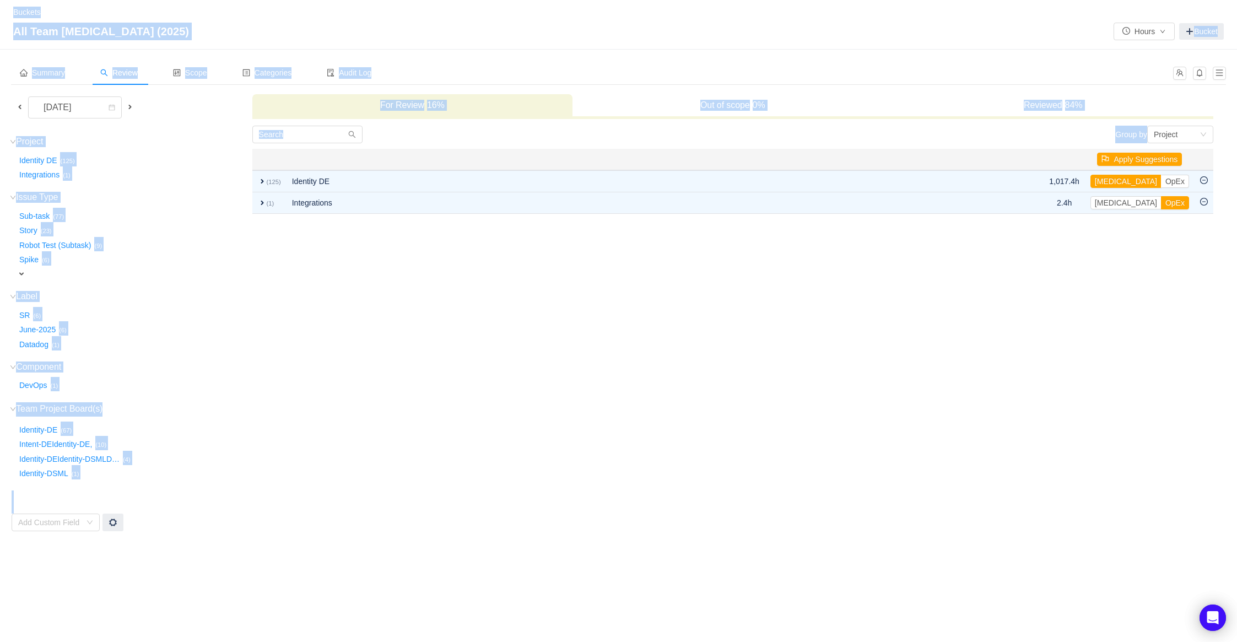
click at [313, 406] on td "Group by Project You will see tickets here after they were marked as out of sco…" at bounding box center [733, 328] width 962 height 407
click at [305, 389] on td "Group by Project You will see tickets here after they were marked as out of sco…" at bounding box center [733, 328] width 962 height 407
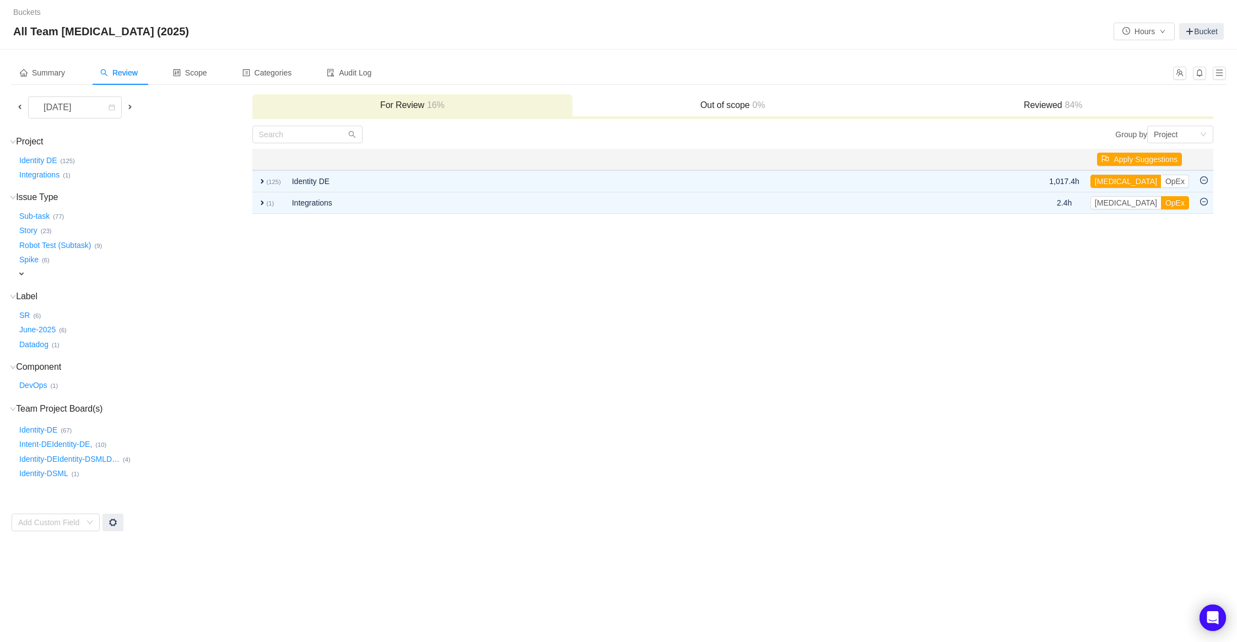
click at [305, 389] on td "Group by Project You will see tickets here after they were marked as out of sco…" at bounding box center [733, 328] width 962 height 407
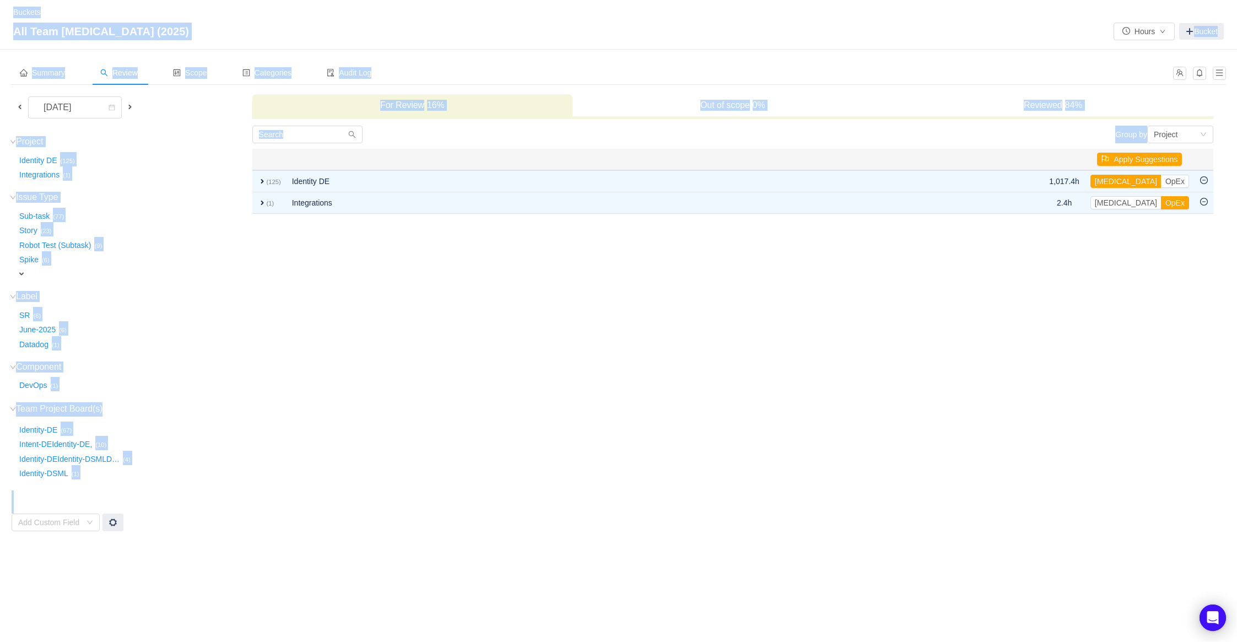
click at [305, 389] on td "Group by Project You will see tickets here after they were marked as out of sco…" at bounding box center [733, 328] width 962 height 407
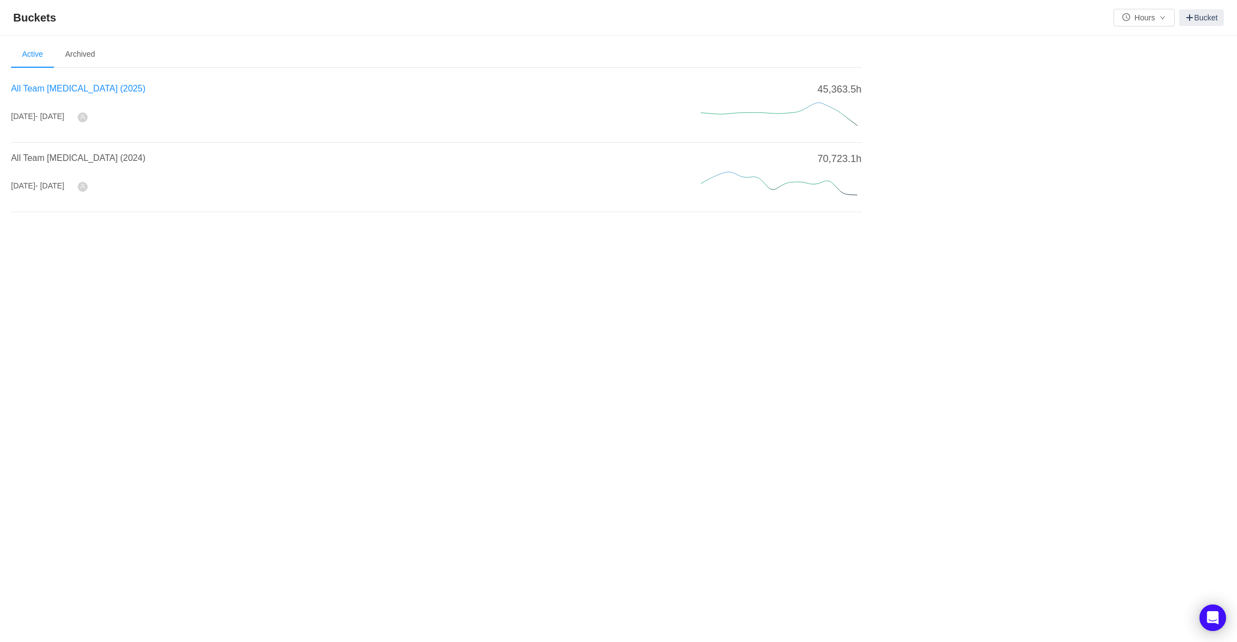
click at [34, 87] on span "All Team [MEDICAL_DATA] (2025)" at bounding box center [78, 88] width 134 height 9
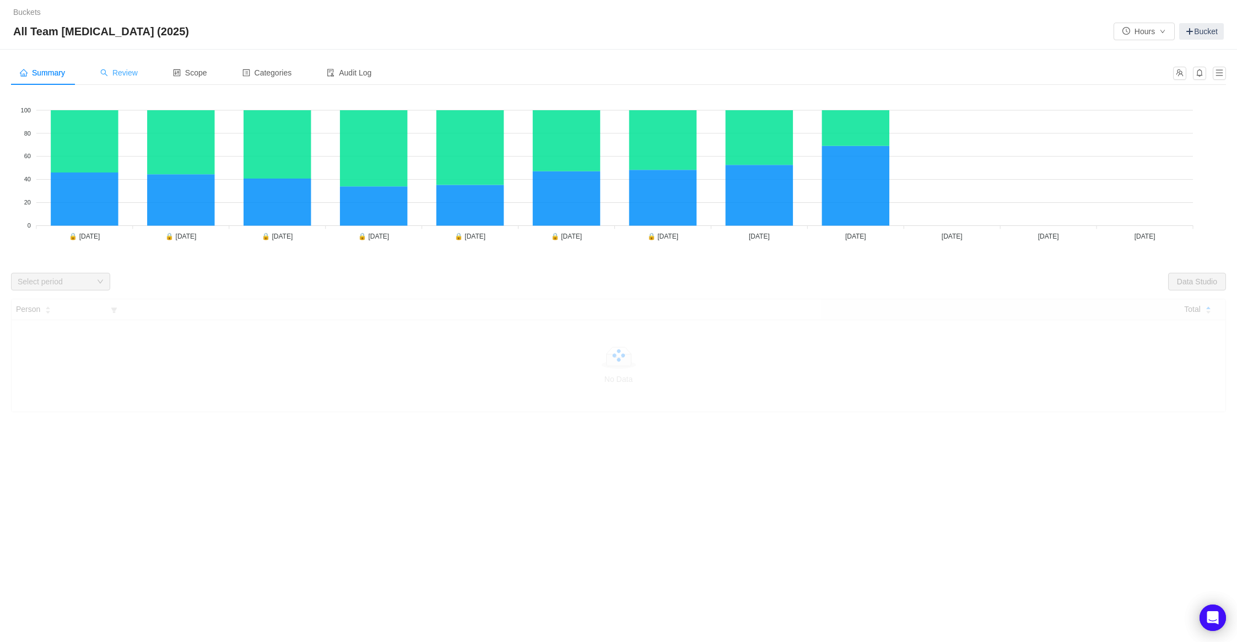
click at [118, 64] on div "Review" at bounding box center [118, 73] width 55 height 25
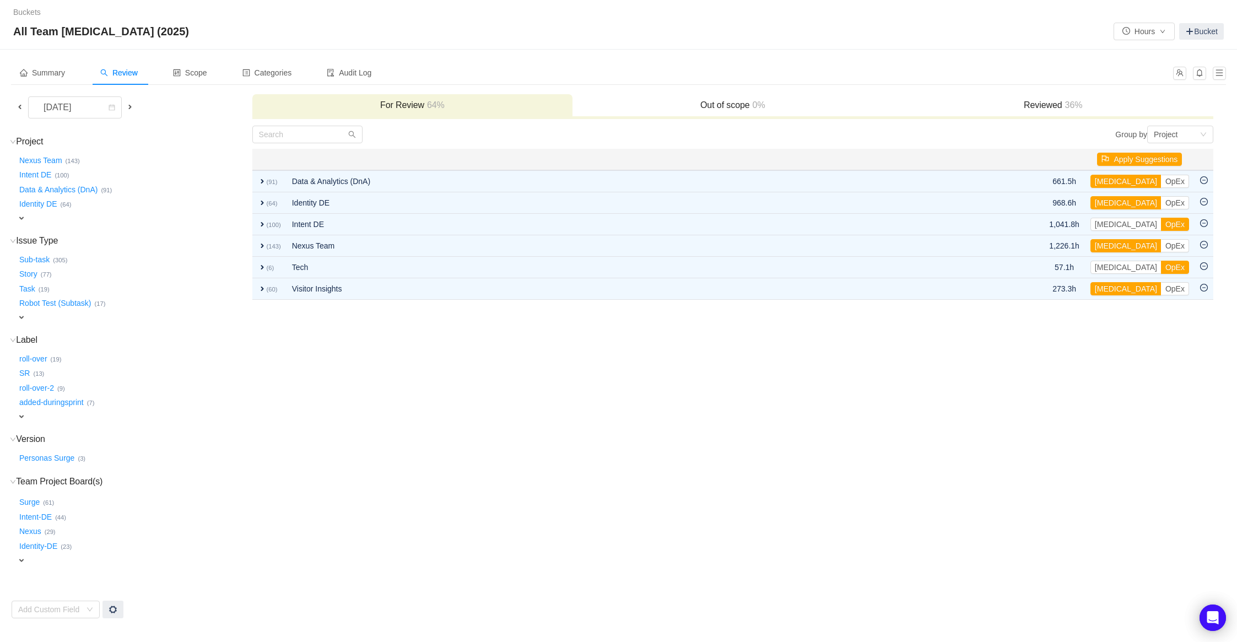
click at [19, 111] on span at bounding box center [19, 107] width 13 height 13
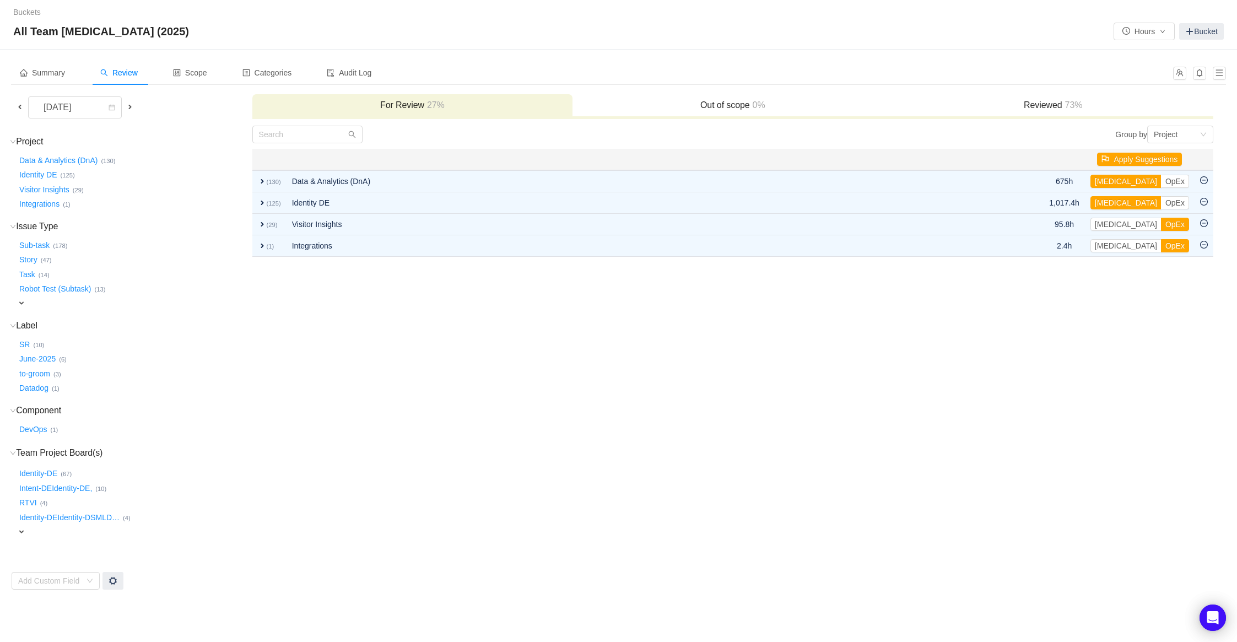
click at [12, 105] on div "[DATE]" at bounding box center [132, 107] width 240 height 22
click at [15, 106] on span at bounding box center [19, 107] width 9 height 9
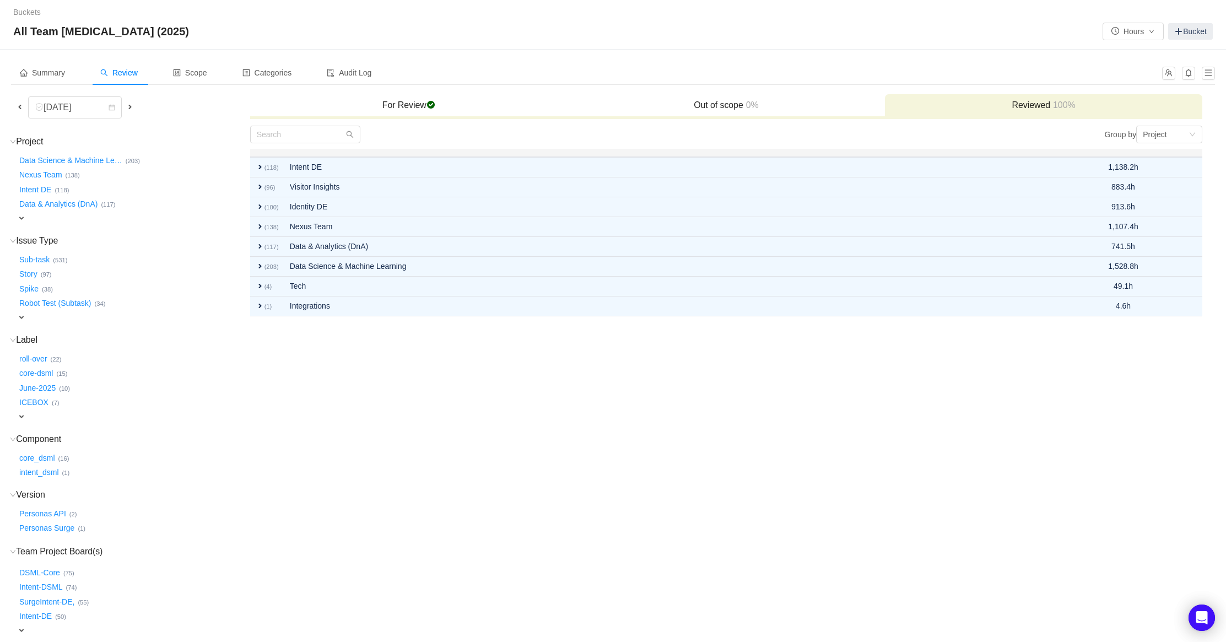
click at [130, 106] on span at bounding box center [130, 107] width 9 height 9
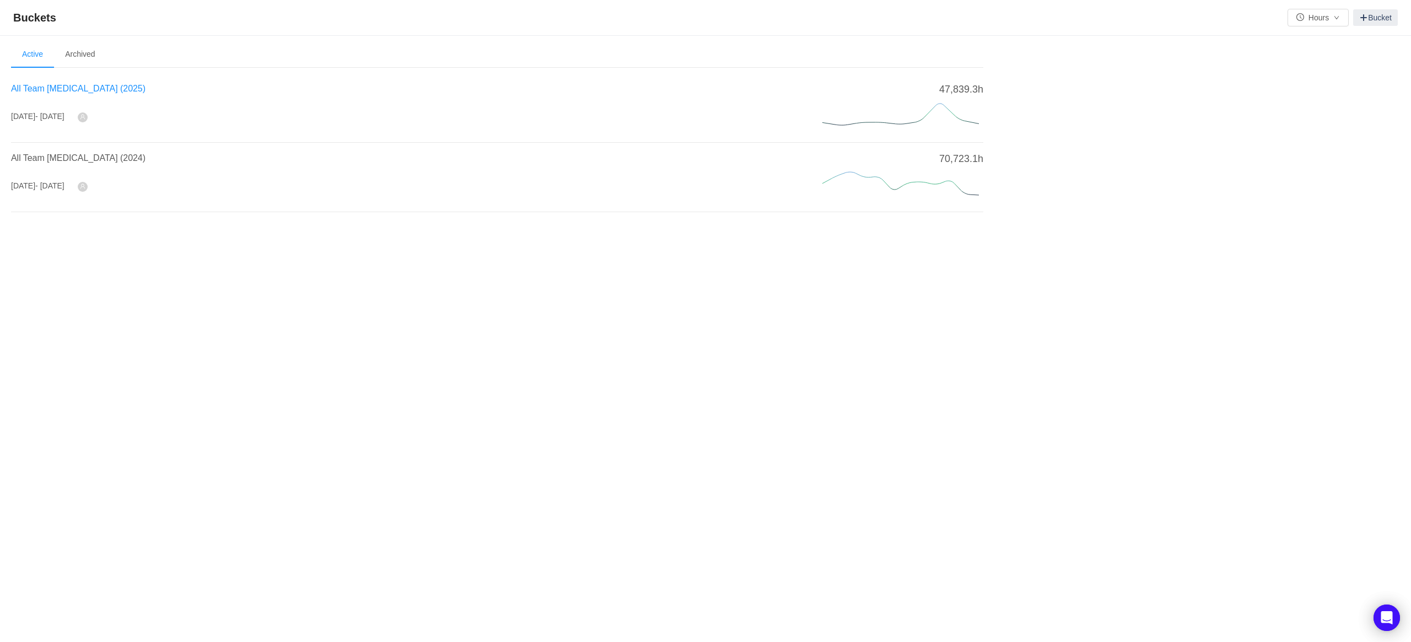
click at [36, 93] on span "All Team [MEDICAL_DATA] (2025)" at bounding box center [78, 88] width 134 height 9
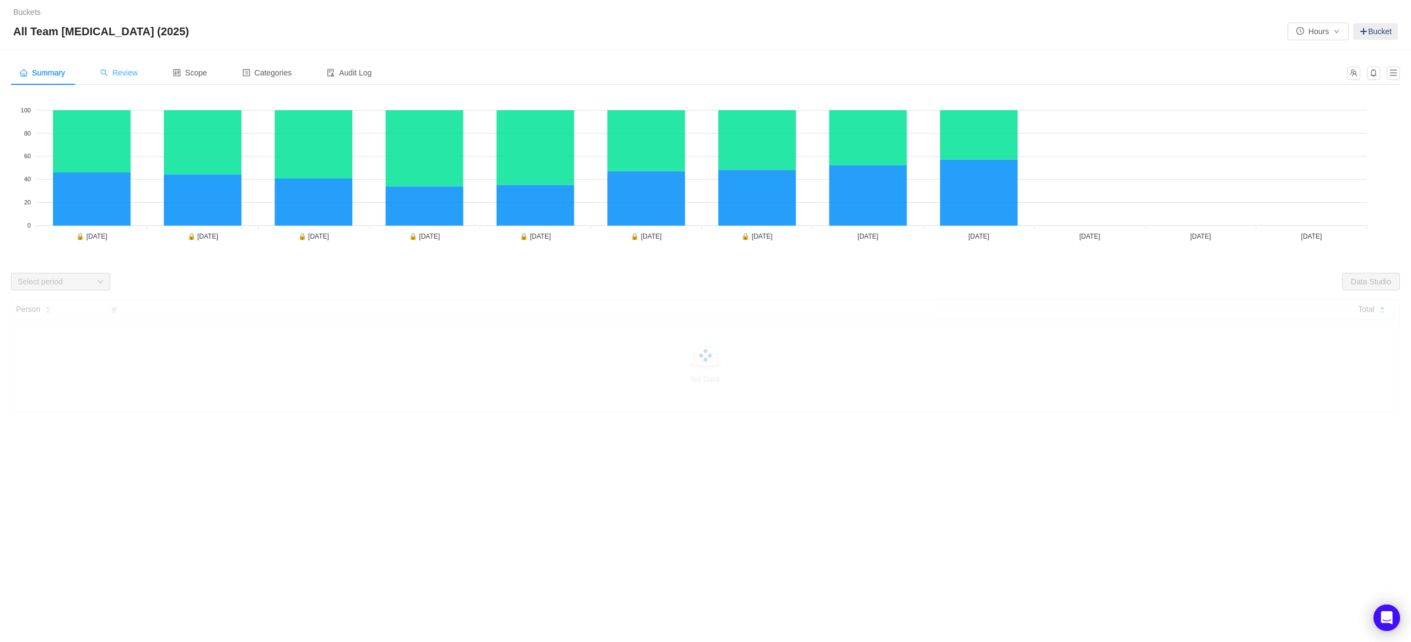
click at [119, 73] on span "Review" at bounding box center [118, 72] width 37 height 9
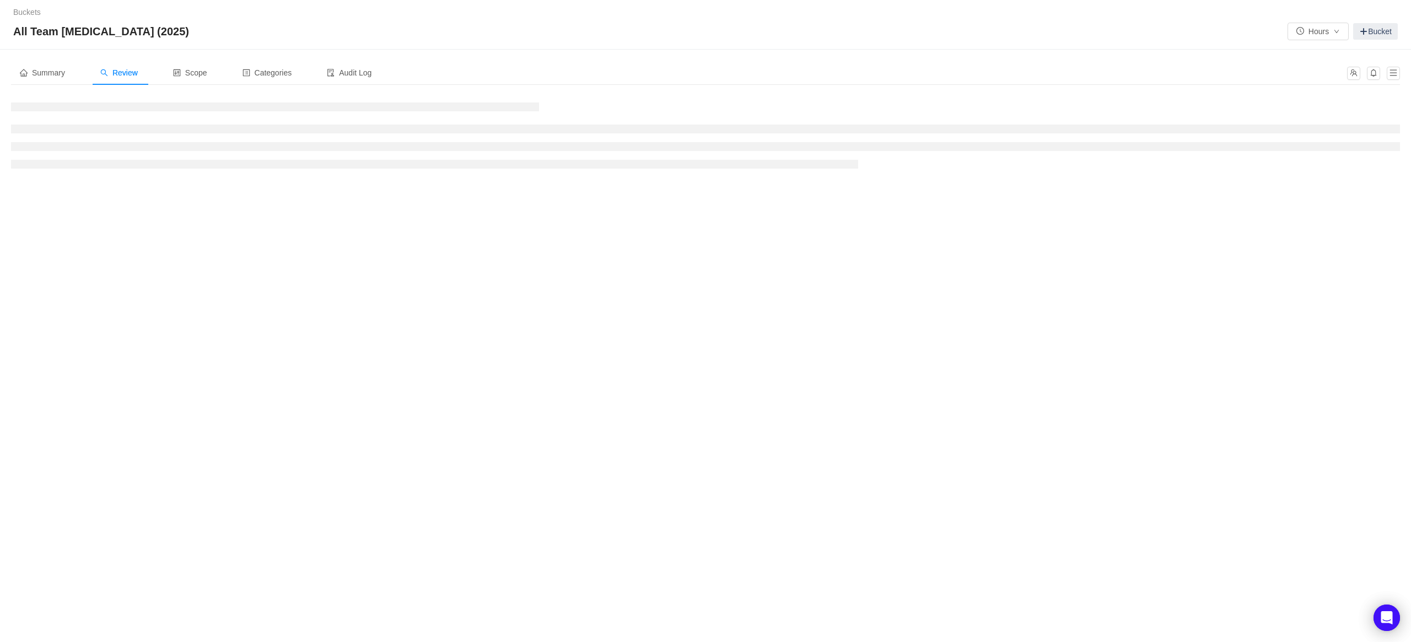
click at [604, 31] on div "All Team [MEDICAL_DATA] (2025) Hours Bucket" at bounding box center [705, 32] width 1385 height 18
drag, startPoint x: 604, startPoint y: 31, endPoint x: 137, endPoint y: 40, distance: 467.5
click at [137, 40] on div "All Team [MEDICAL_DATA] (2025) Hours Bucket" at bounding box center [705, 32] width 1385 height 18
drag, startPoint x: 137, startPoint y: 40, endPoint x: 127, endPoint y: 40, distance: 9.9
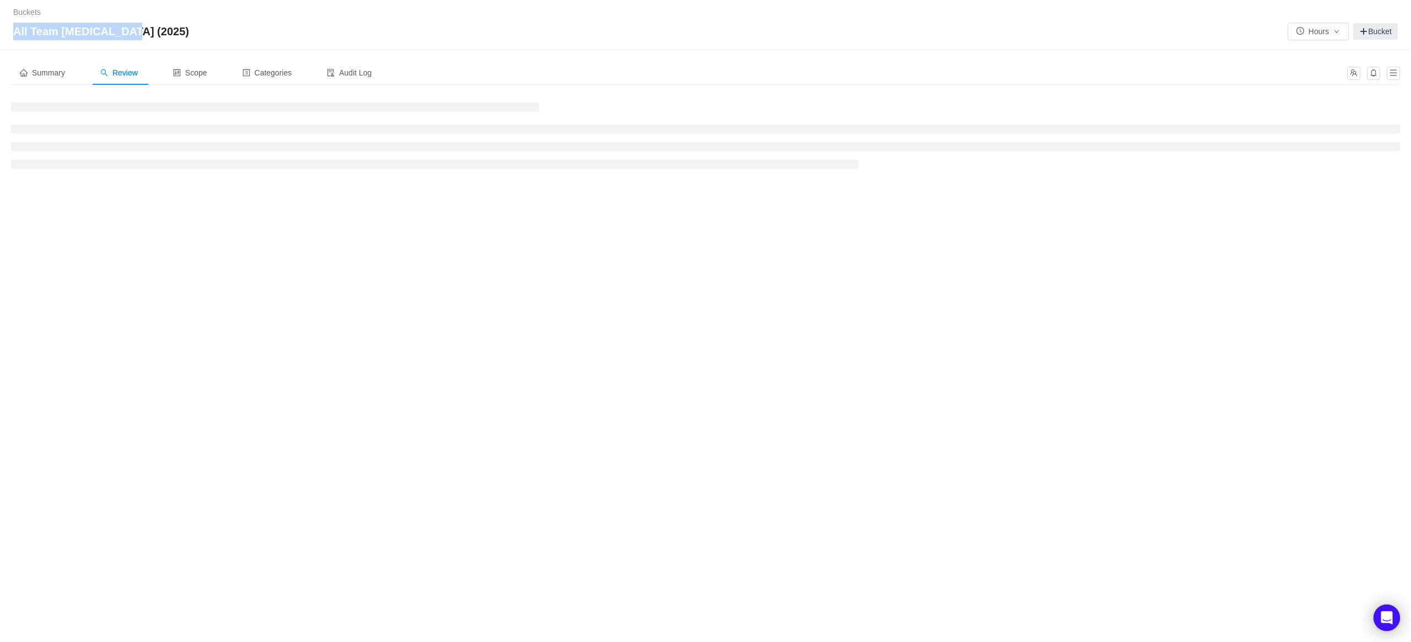
click at [127, 40] on div "All Team [MEDICAL_DATA] (2025) Hours Bucket" at bounding box center [705, 32] width 1385 height 18
click at [127, 40] on span "All Team [MEDICAL_DATA] (2025)" at bounding box center [104, 32] width 182 height 18
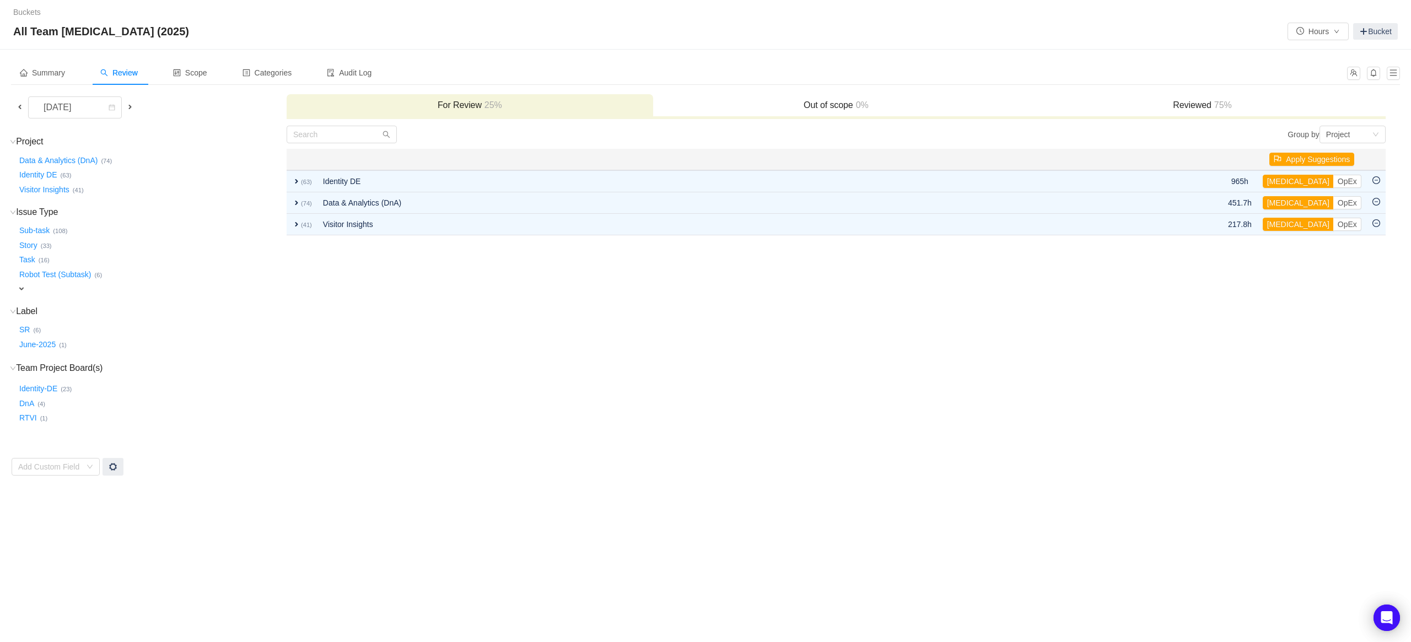
click at [24, 103] on span at bounding box center [19, 107] width 13 height 13
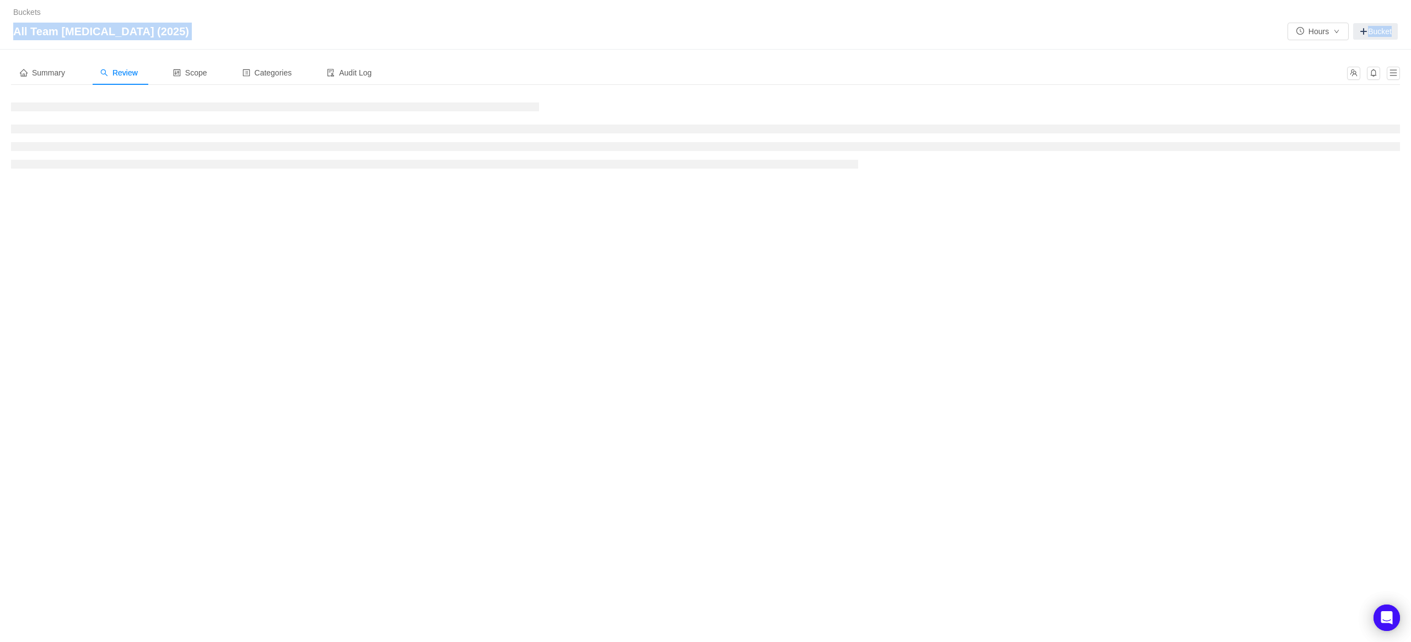
drag, startPoint x: 138, startPoint y: 26, endPoint x: 124, endPoint y: 52, distance: 28.9
click at [124, 52] on div "Buckets / / All Team [MEDICAL_DATA] (2025) Hours Bucket Summary Review Scope Ca…" at bounding box center [705, 321] width 1411 height 642
click at [122, 39] on span "All Team [MEDICAL_DATA] (2025)" at bounding box center [104, 32] width 182 height 18
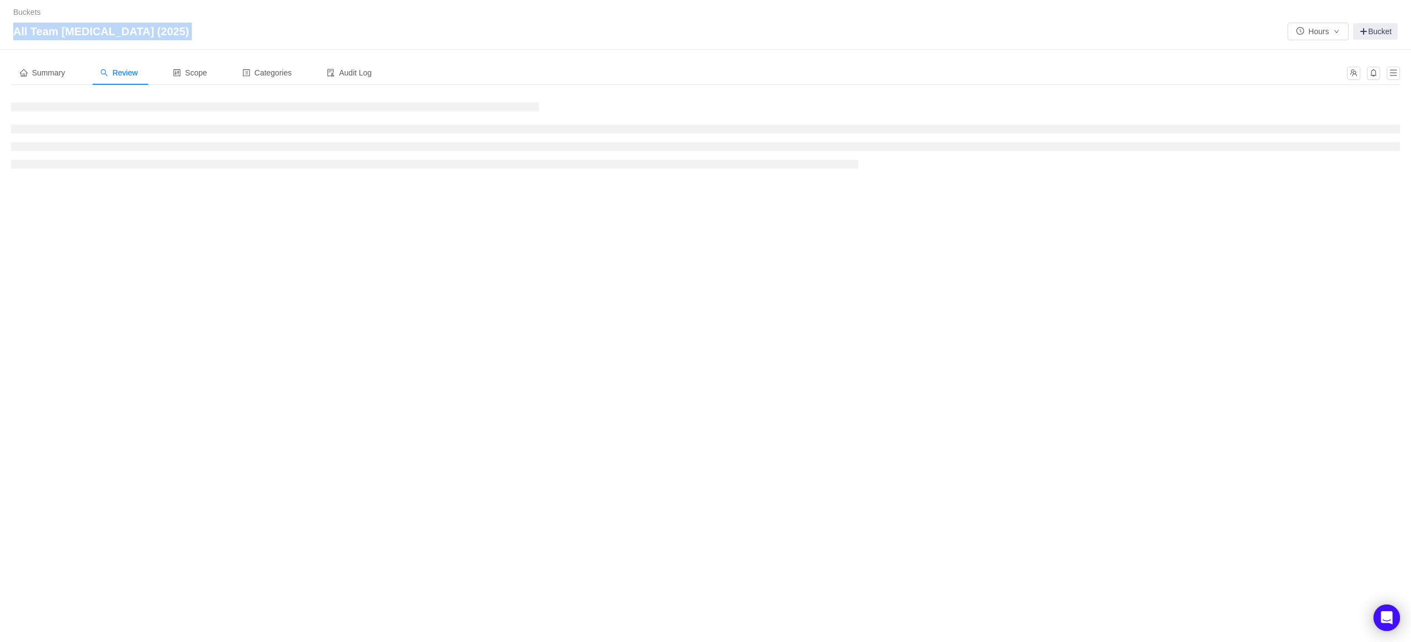
click at [122, 39] on span "All Team [MEDICAL_DATA] (2025)" at bounding box center [104, 32] width 182 height 18
click at [112, 29] on span "All Team [MEDICAL_DATA] (2025)" at bounding box center [104, 32] width 182 height 18
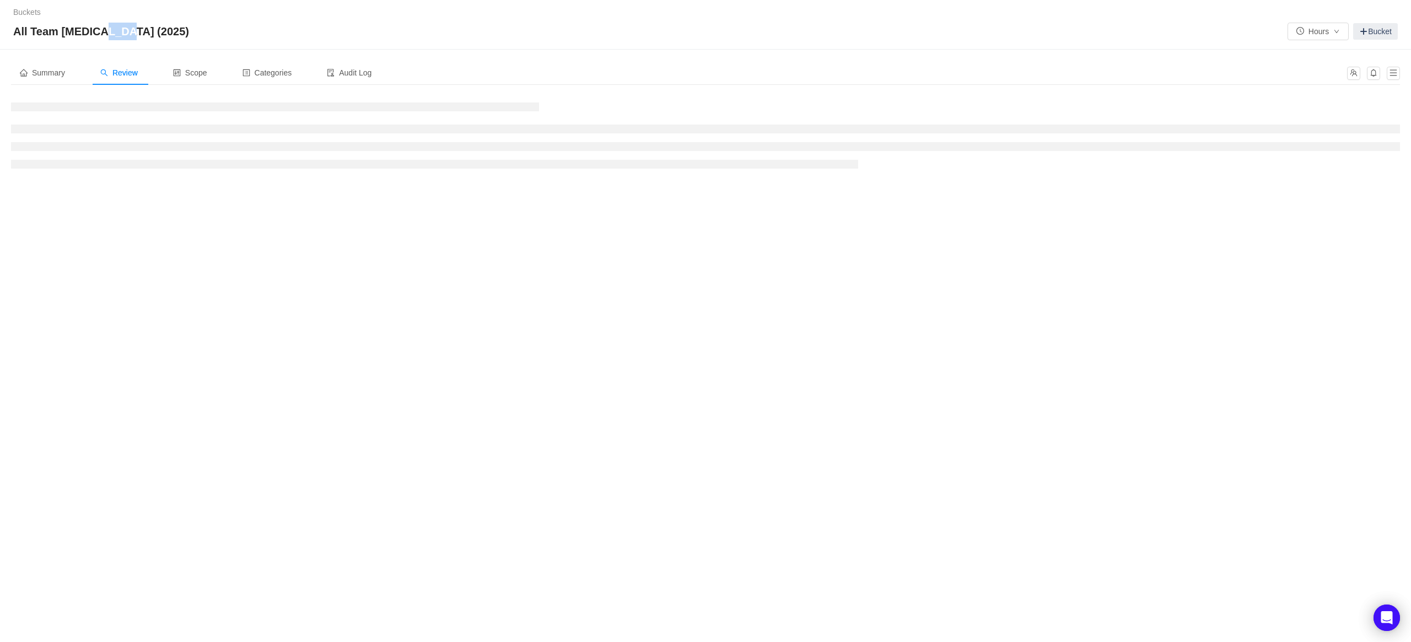
click at [112, 29] on span "All Team [MEDICAL_DATA] (2025)" at bounding box center [104, 32] width 182 height 18
click at [146, 24] on div "All Team [MEDICAL_DATA] (2025) Hours Bucket" at bounding box center [705, 32] width 1385 height 18
drag, startPoint x: 146, startPoint y: 24, endPoint x: 125, endPoint y: 35, distance: 23.7
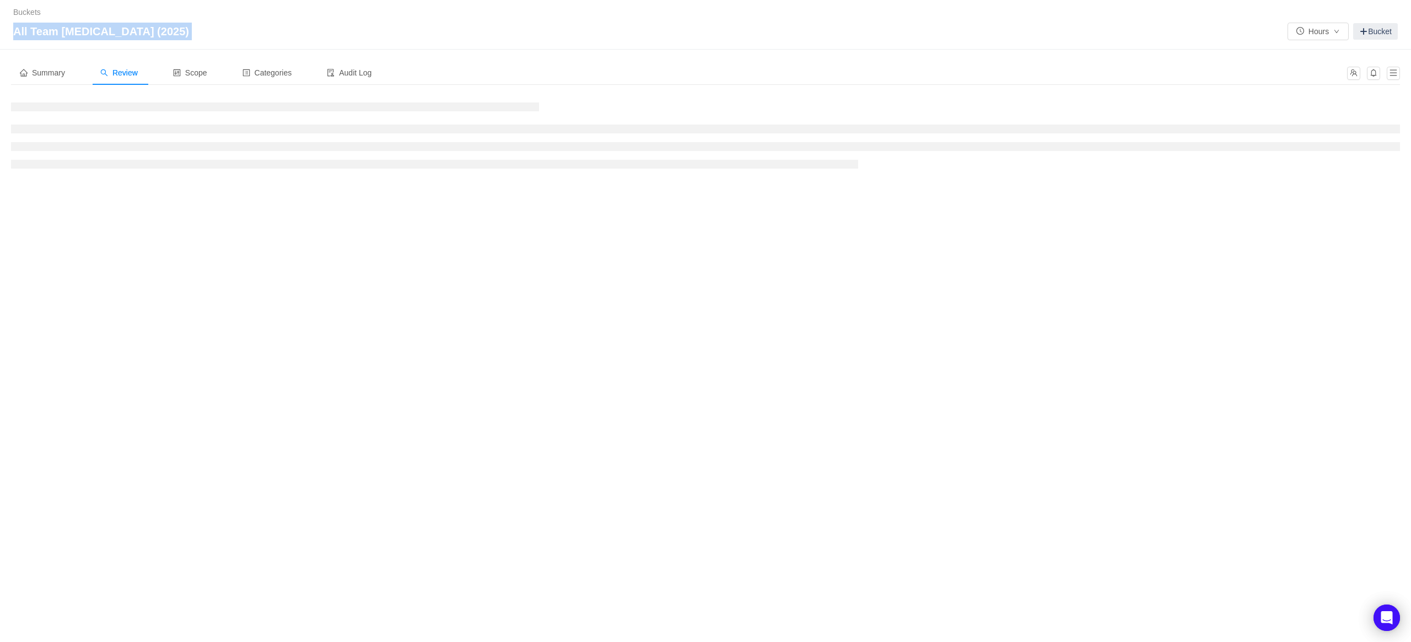
click at [125, 35] on div "All Team [MEDICAL_DATA] (2025) Hours Bucket" at bounding box center [705, 32] width 1385 height 18
click at [125, 36] on span "All Team [MEDICAL_DATA] (2025)" at bounding box center [104, 32] width 182 height 18
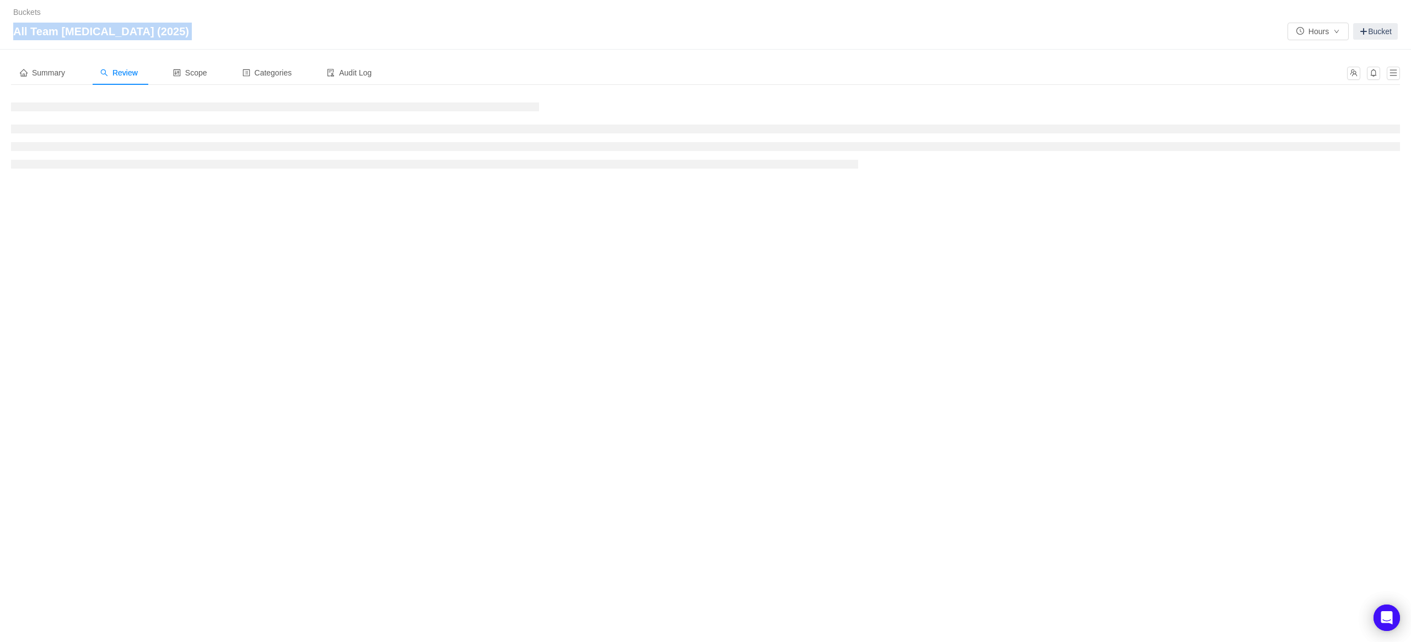
click at [125, 36] on span "All Team [MEDICAL_DATA] (2025)" at bounding box center [104, 32] width 182 height 18
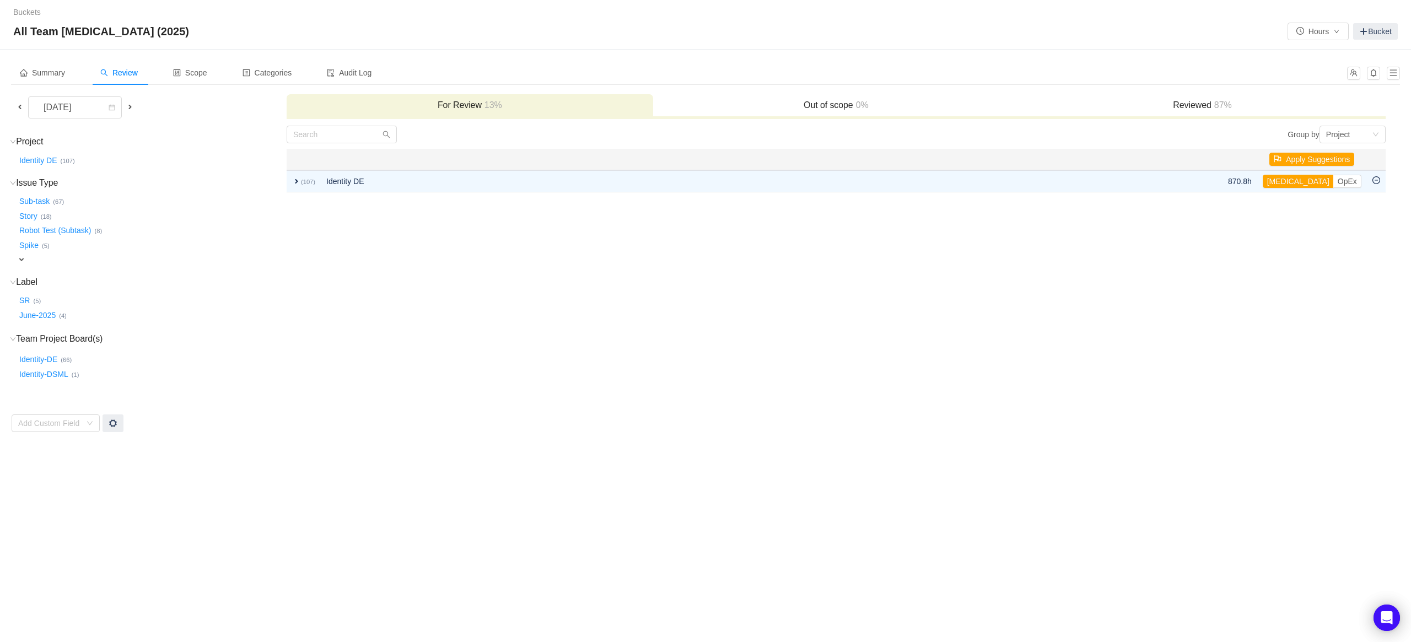
click at [23, 106] on span at bounding box center [19, 107] width 9 height 9
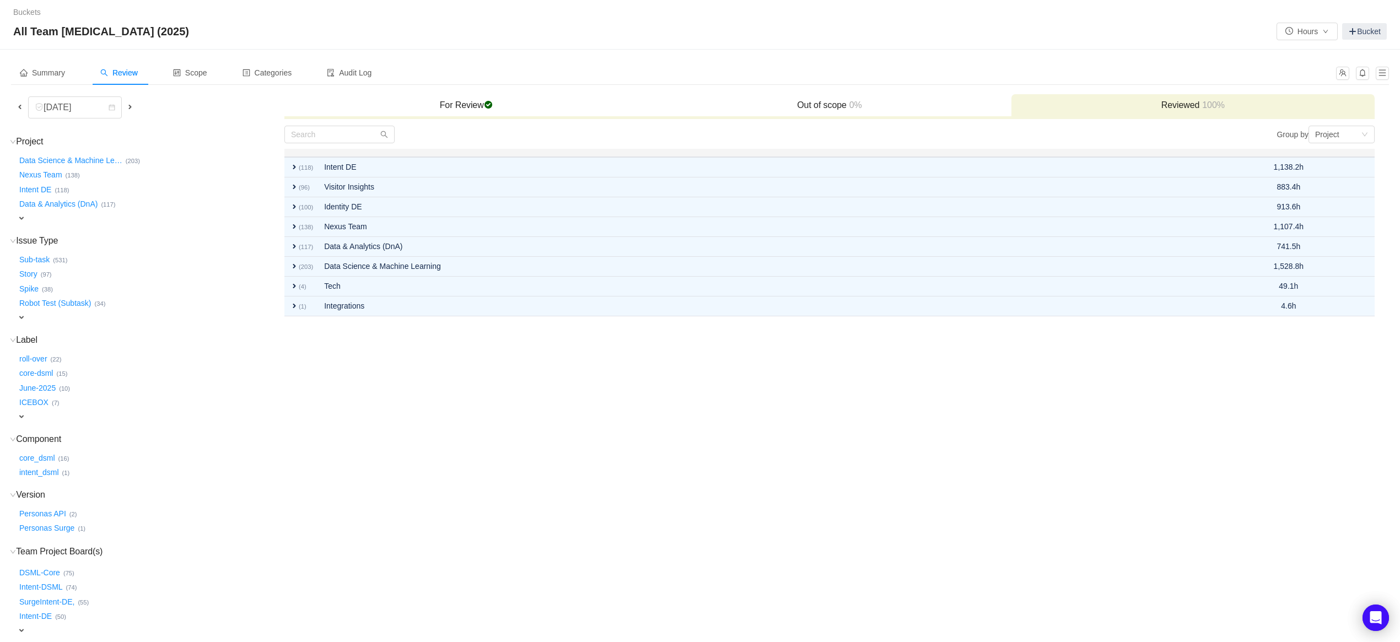
click at [128, 111] on span at bounding box center [129, 107] width 13 height 13
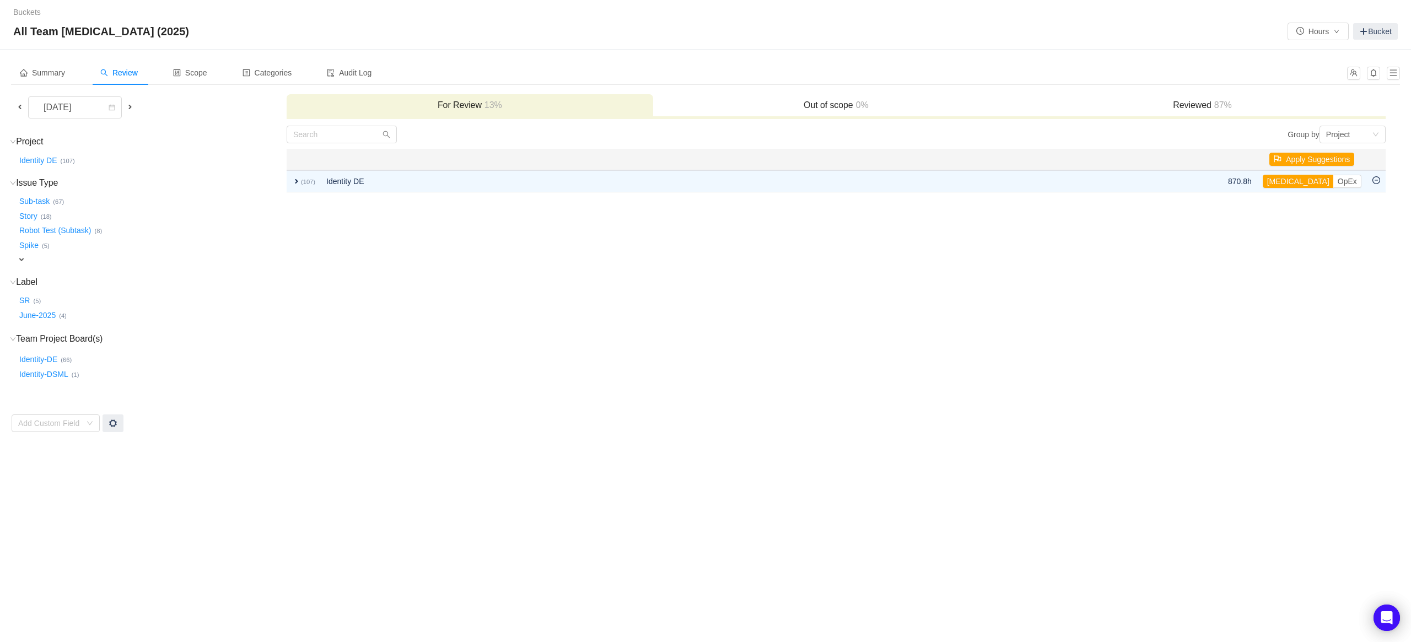
click at [602, 441] on div "Summary Review Scope Categories Audit Log [DATE] For Review 13% Out of scope 0%…" at bounding box center [705, 247] width 1411 height 394
click at [838, 322] on td "Group by Project You will see tickets here after they were marked as out of sco…" at bounding box center [836, 279] width 1100 height 308
click at [845, 287] on td "Group by Project You will see tickets here after they were marked as out of sco…" at bounding box center [836, 279] width 1100 height 308
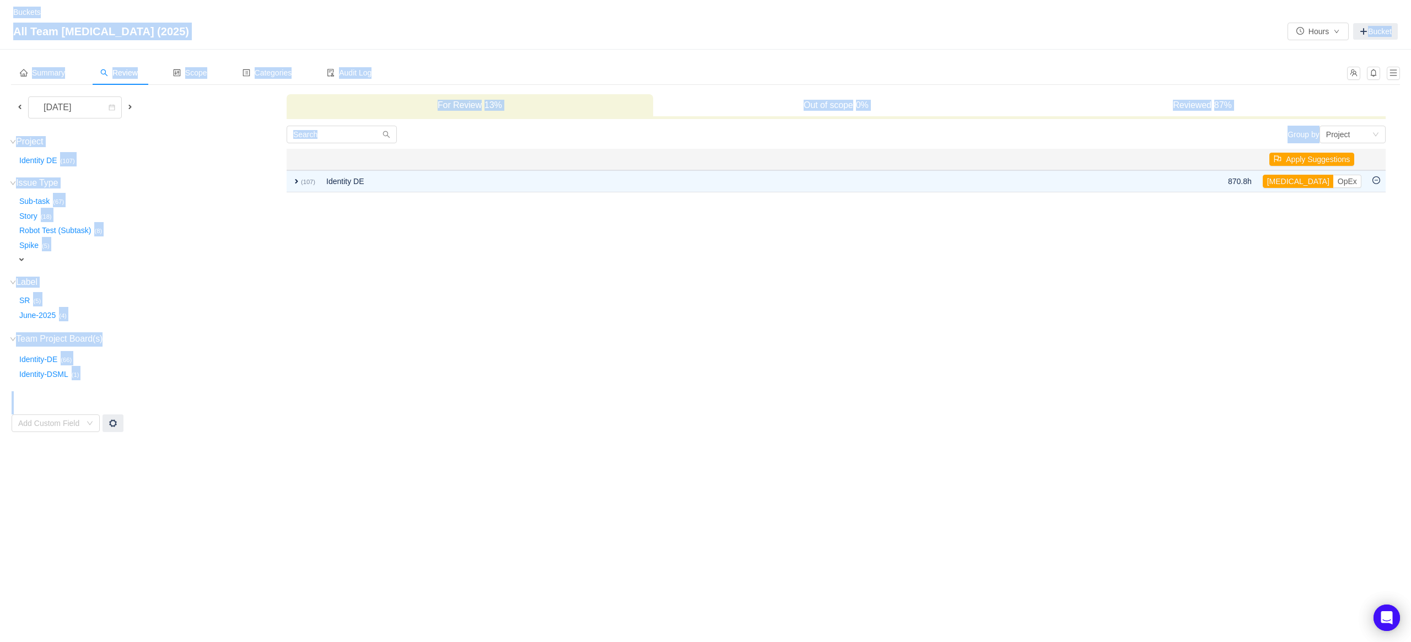
click at [845, 287] on td "Group by Project You will see tickets here after they were marked as out of sco…" at bounding box center [836, 279] width 1100 height 308
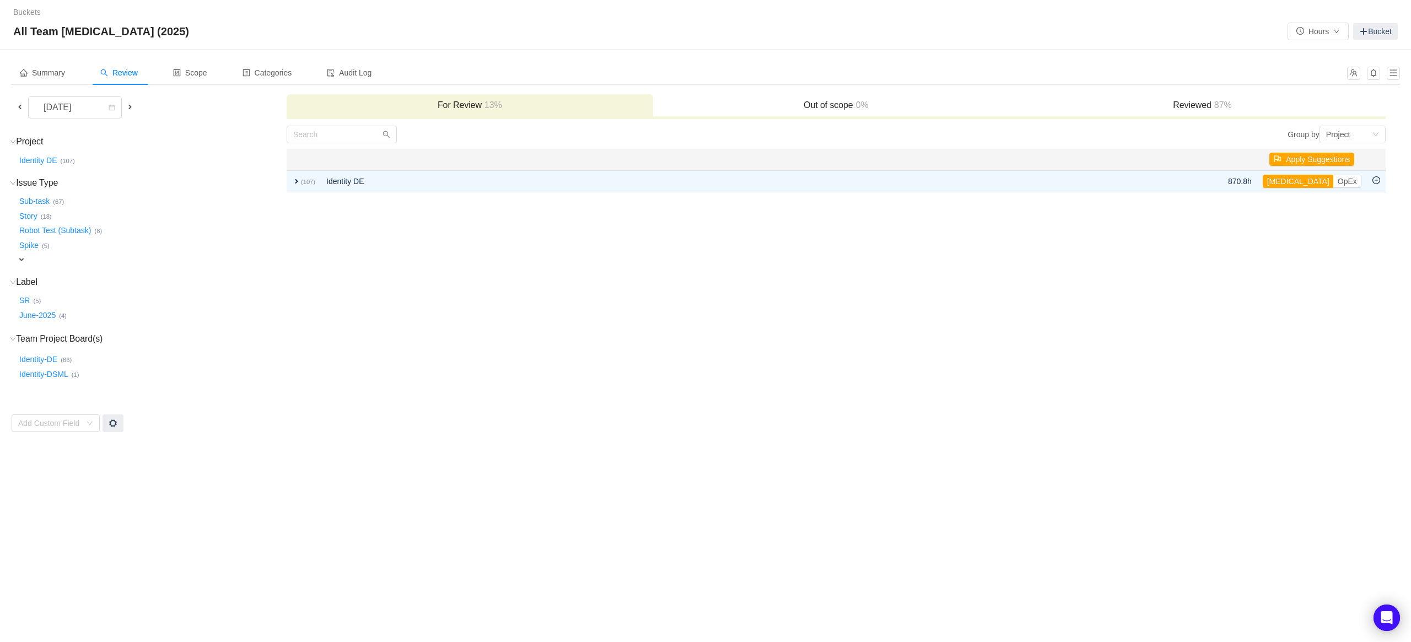
click at [22, 111] on span at bounding box center [19, 107] width 13 height 13
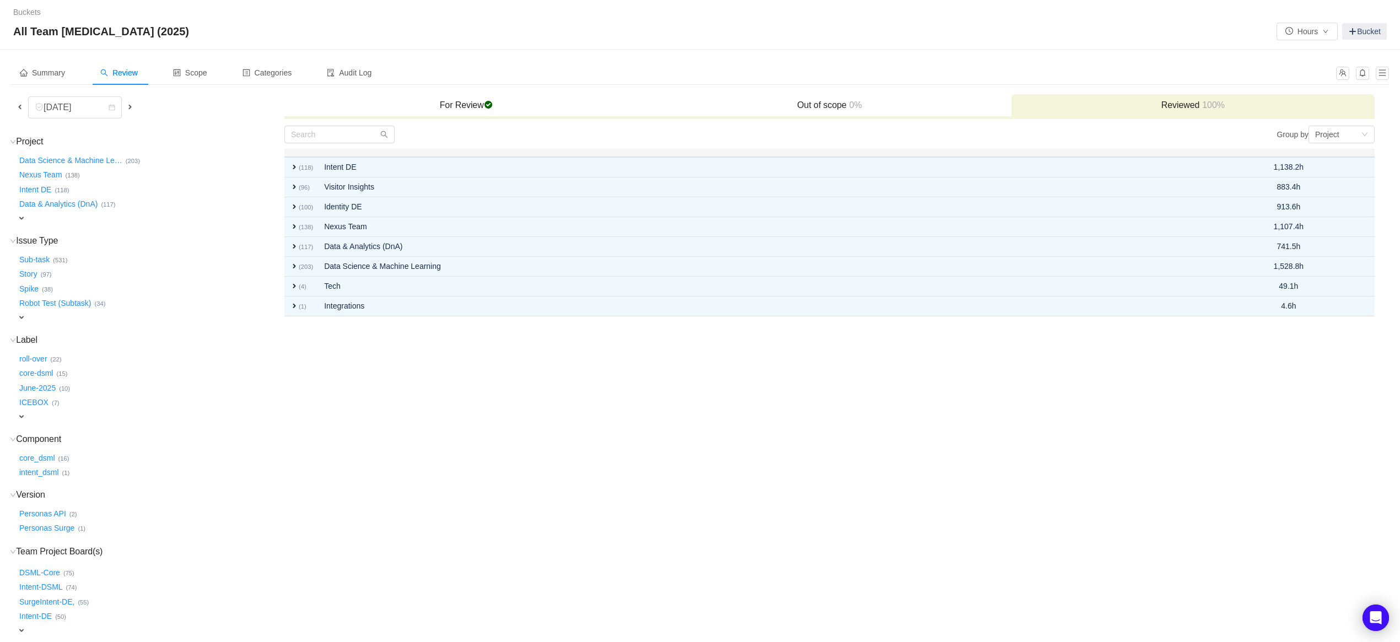
click at [127, 112] on span at bounding box center [129, 107] width 13 height 13
